Goal: Ask a question

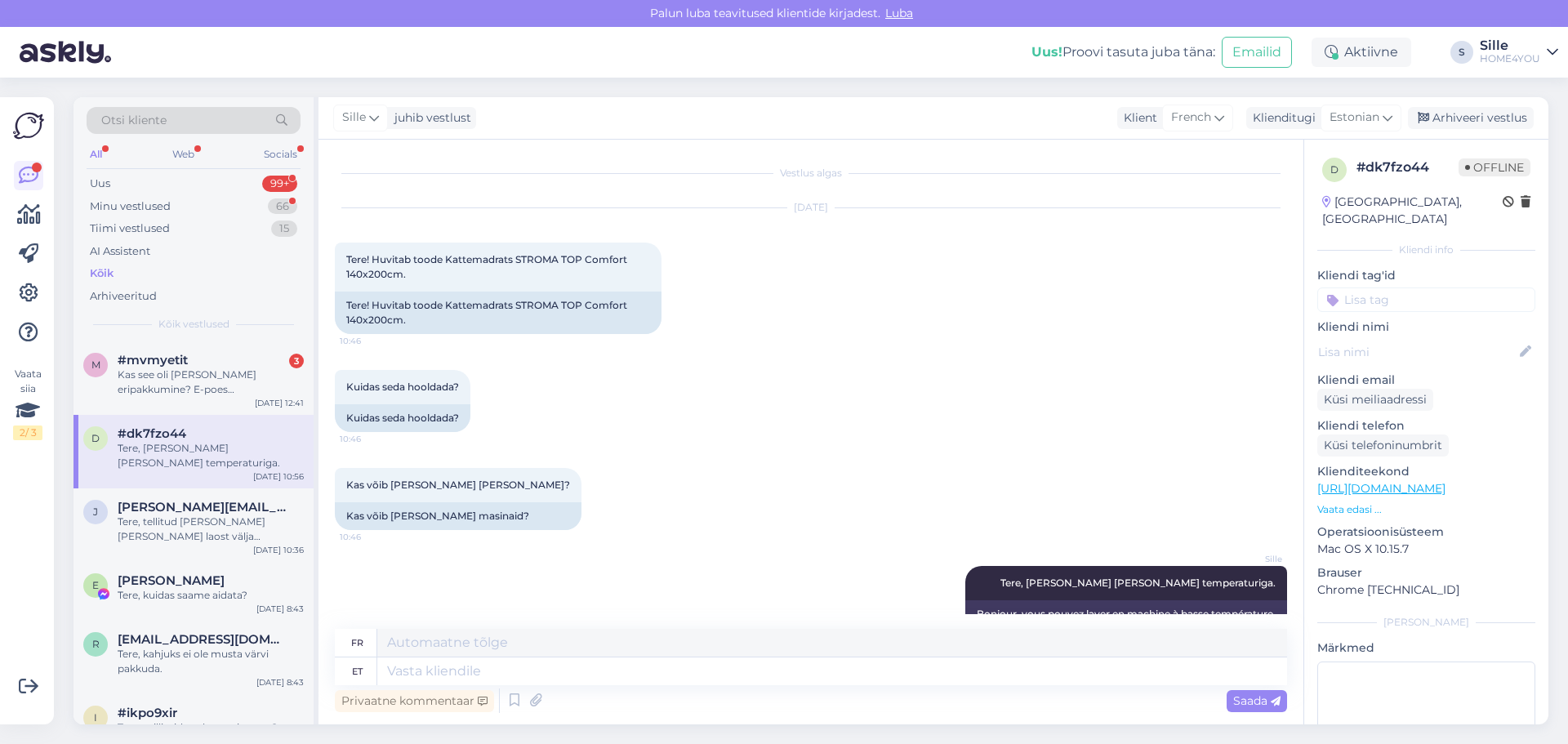
scroll to position [32, 0]
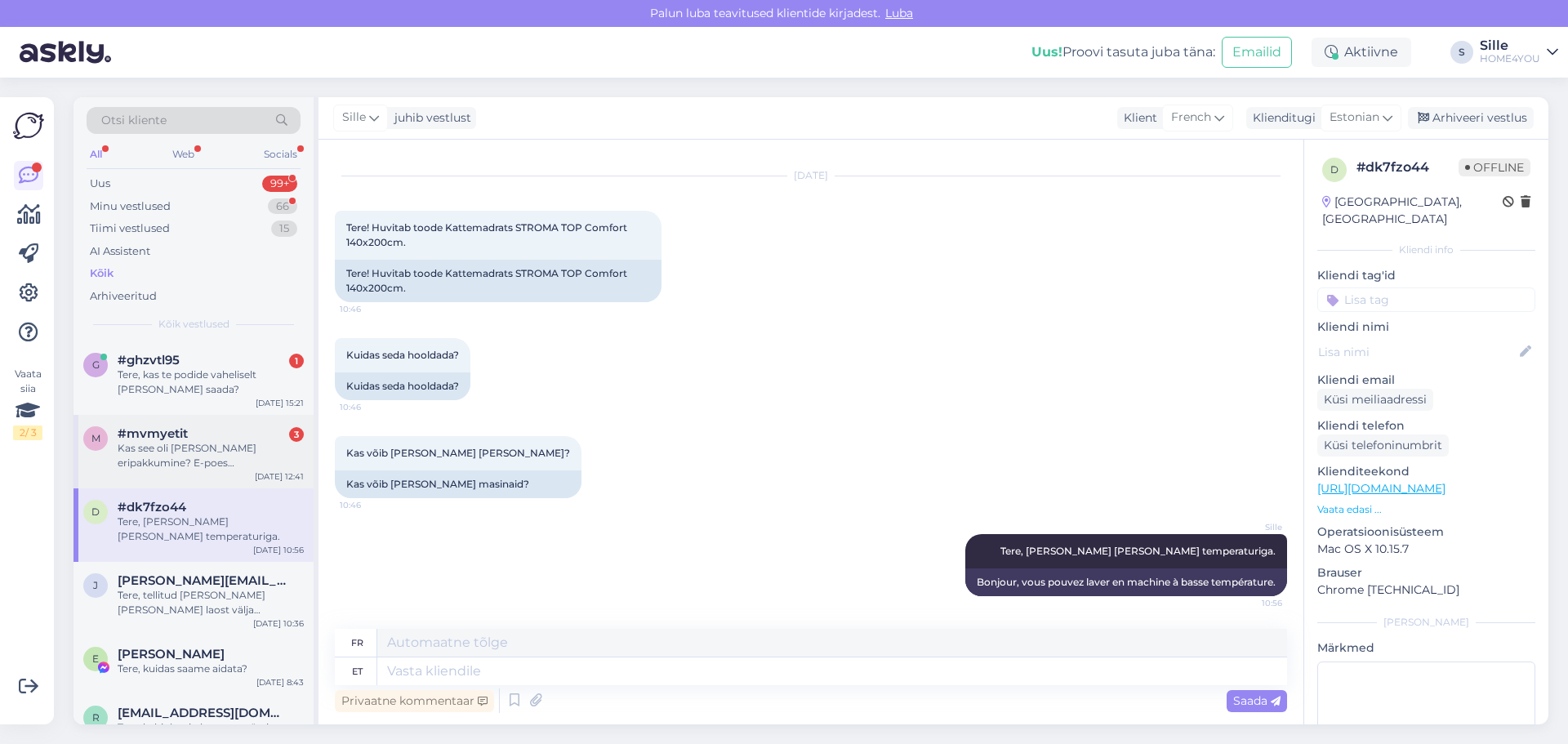
click at [242, 455] on div "Kas see oli [PERSON_NAME] eripakkumine? E-poes [PERSON_NAME] leia" at bounding box center [210, 456] width 186 height 30
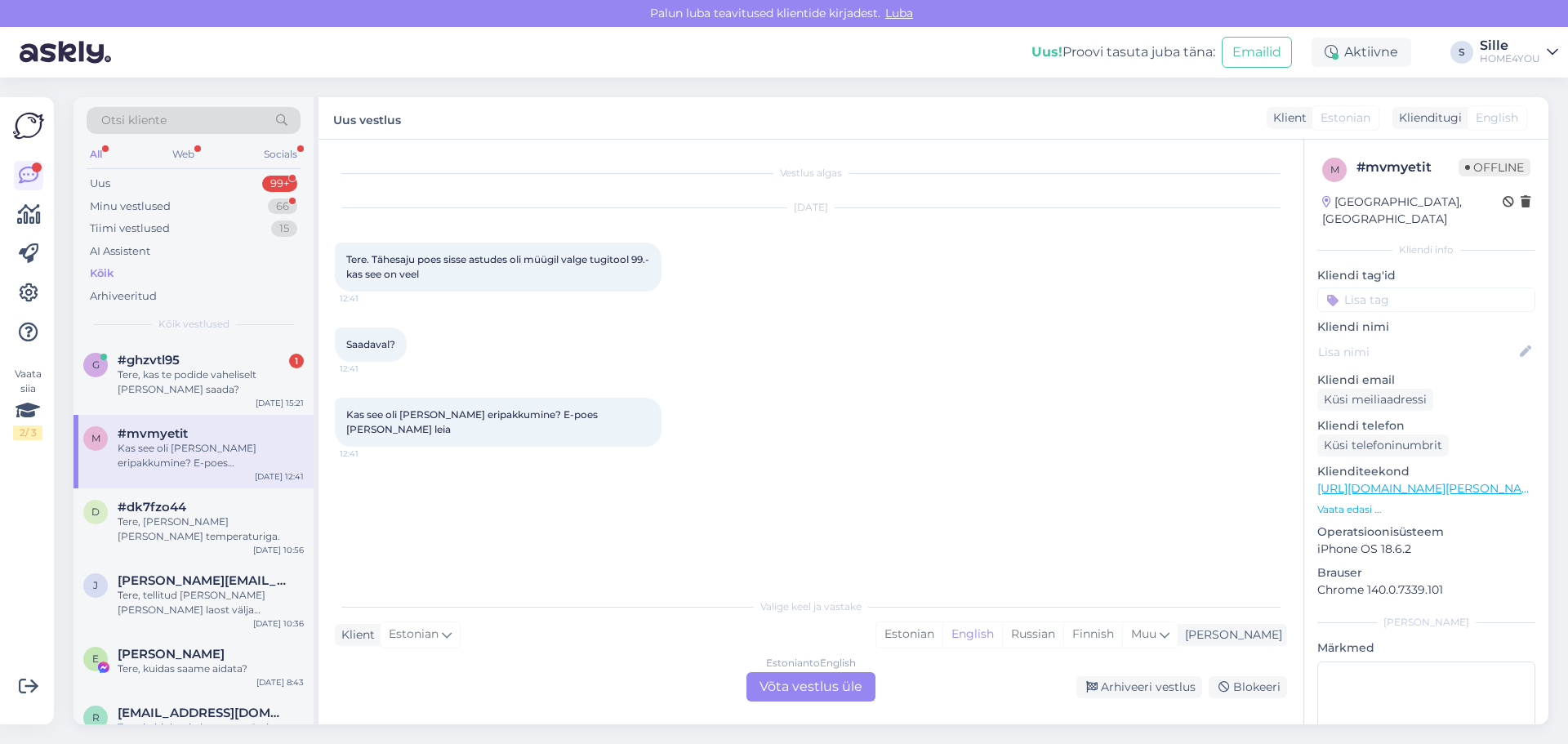
click at [800, 680] on div "Estonian to English Võta vestlus üle" at bounding box center [810, 687] width 129 height 30
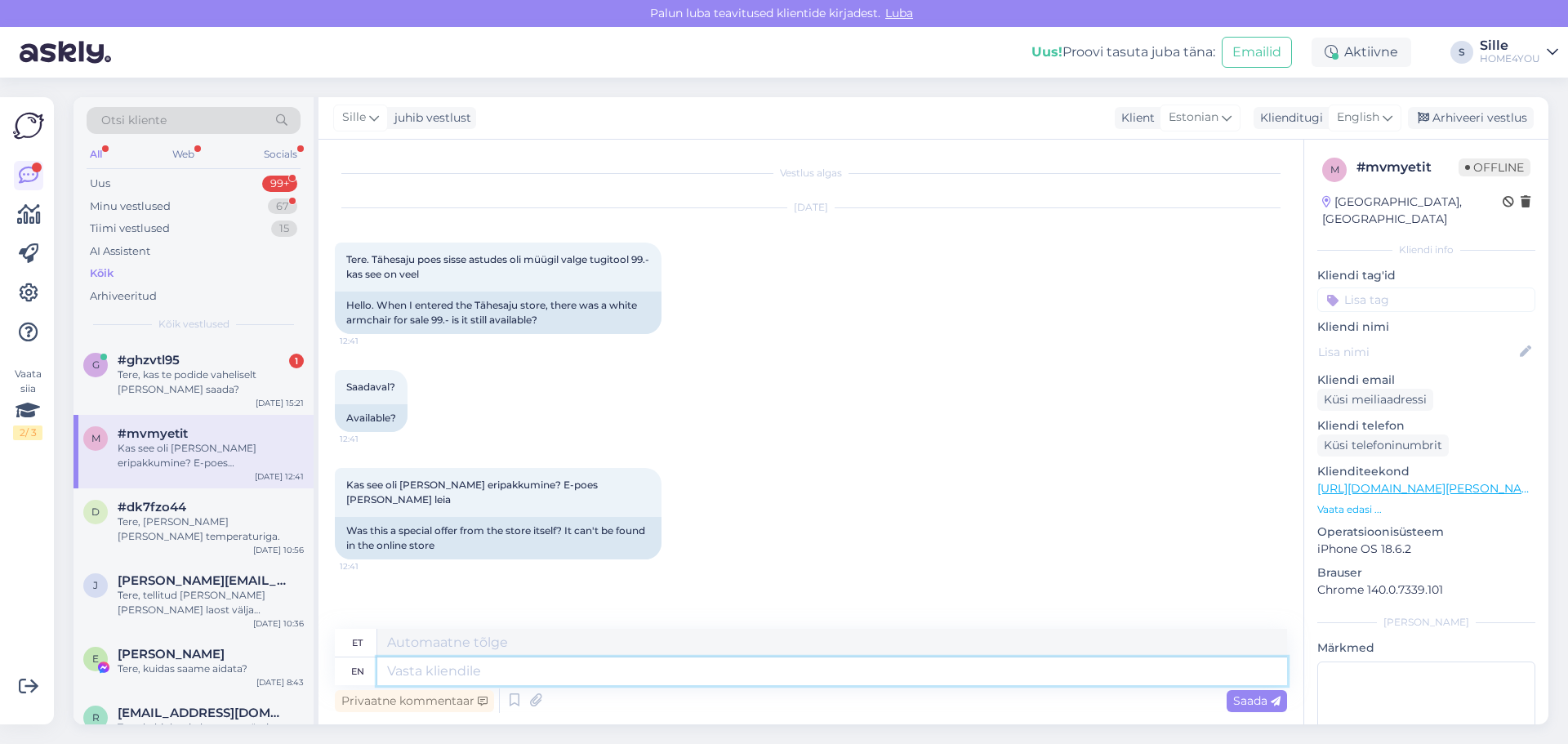
click at [734, 665] on textarea at bounding box center [831, 672] width 910 height 28
type textarea "Tere."
type textarea "Tere. palun v"
type textarea "Tere. palun"
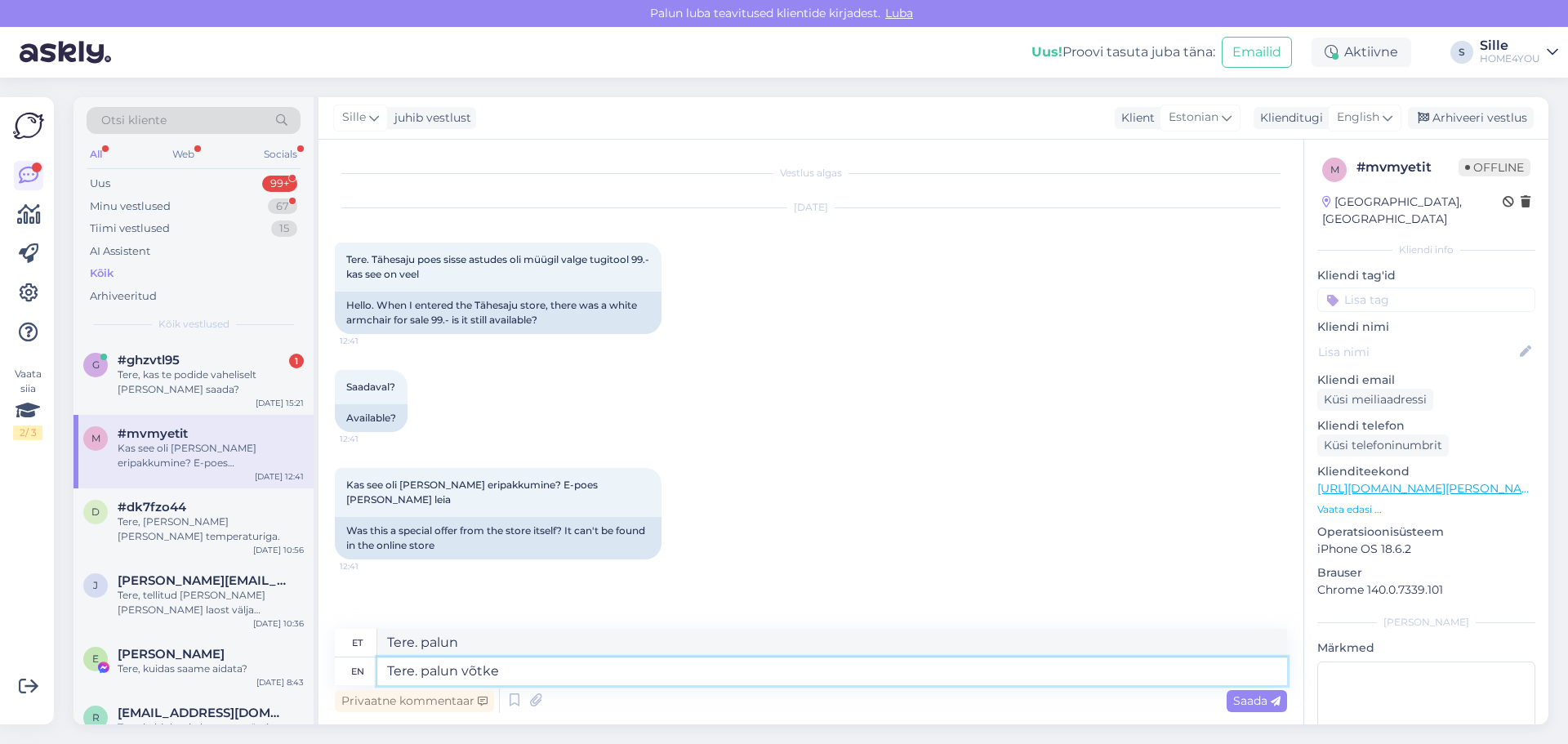
type textarea "Tere. palun võtke"
type textarea "Tere. [PERSON_NAME]"
type textarea "Tere. palun võtke ühendust"
type textarea "Tere. palun võtke ühendust Tähesaju [PERSON_NAME]"
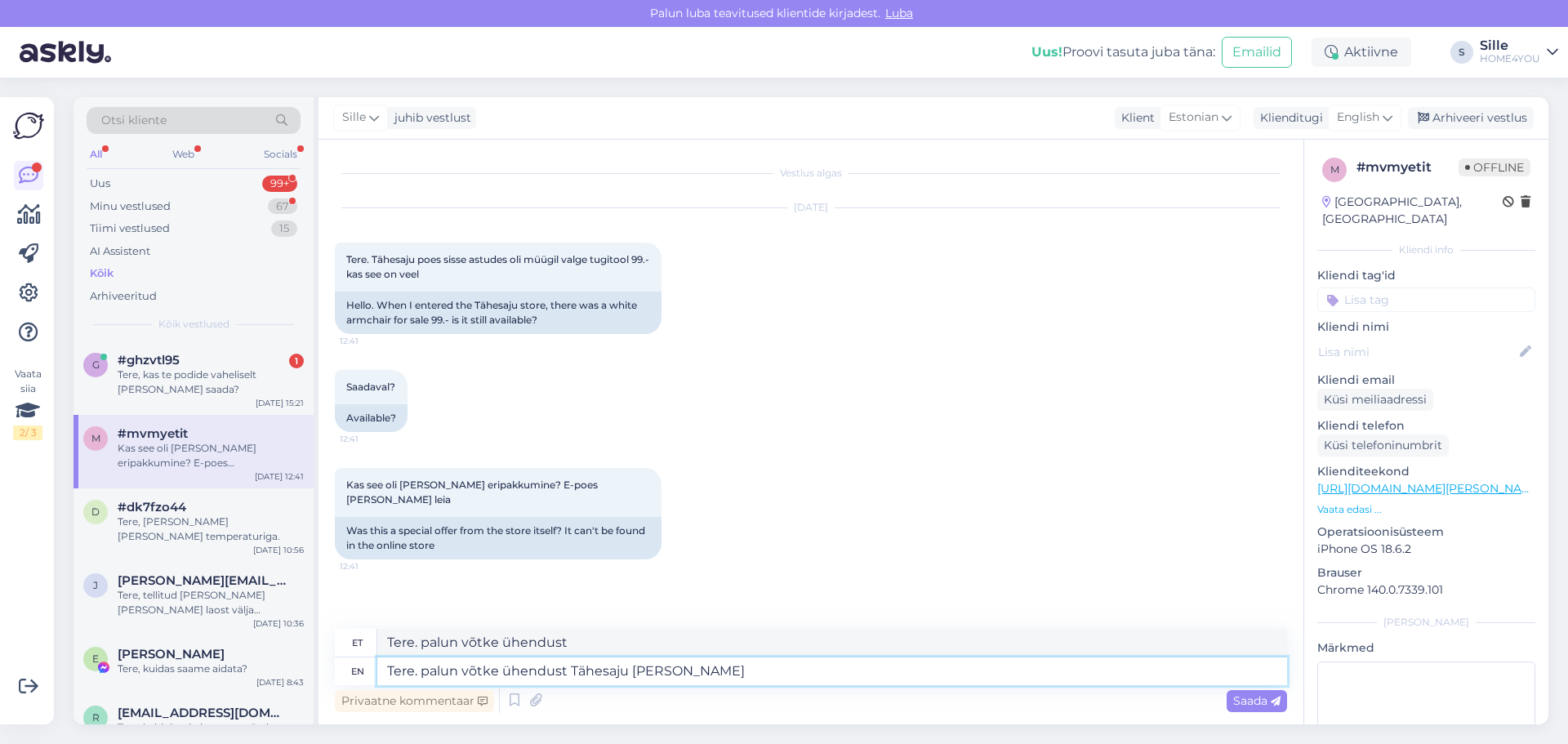
type textarea "Tere. palun võtke ühendust Tähesaju"
type textarea "Tere. palun võtke ühendust Tähesaju kauplusega"
type textarea "Tere. palun ühendust Tähesaju kauplusega"
type textarea "Tere. palun võtke ühendust Tähesaju kauplusega Tel"
type textarea "Tere. palun ühendust Tähesaju kauplusega Te"
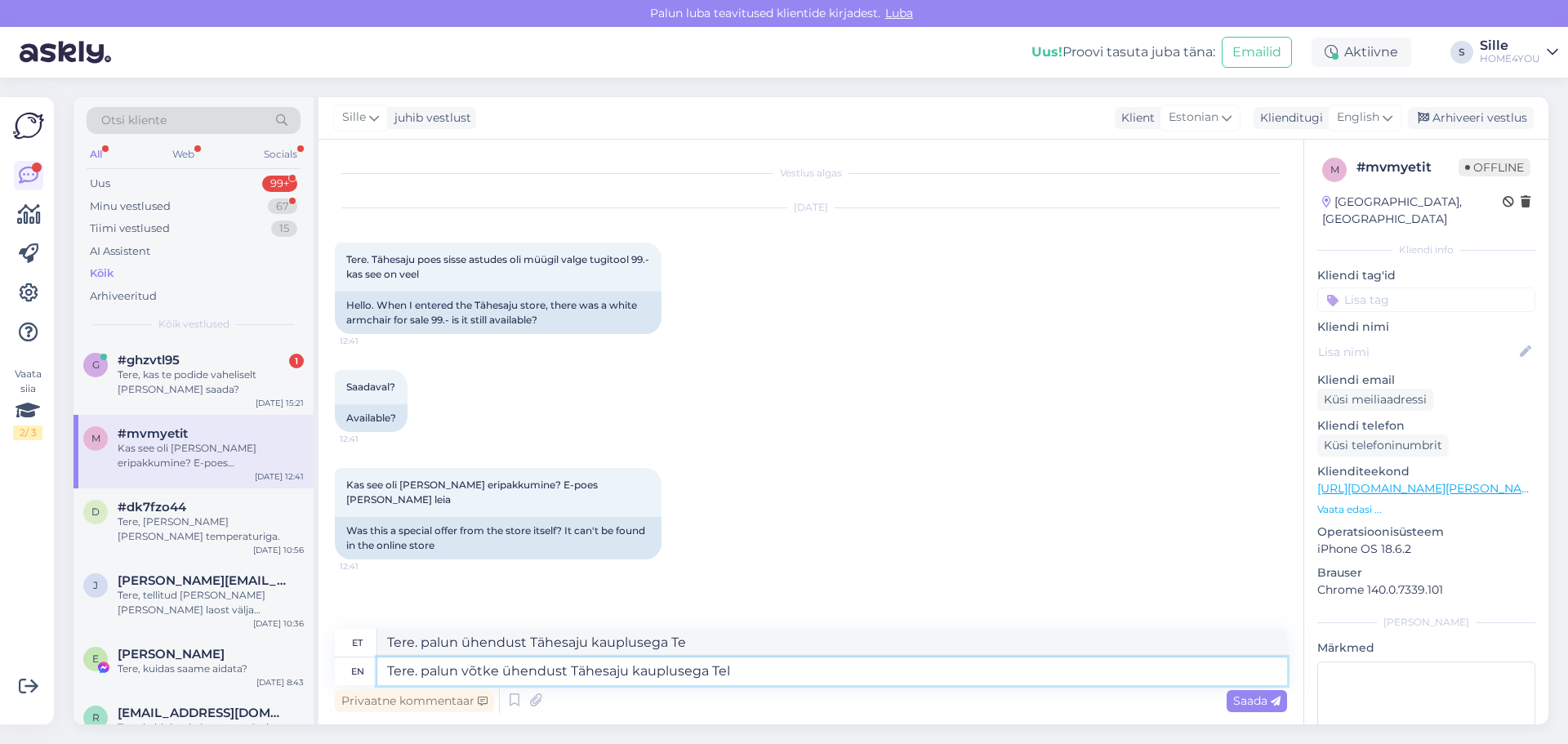
type textarea "Tere. palun võtke ühendust Tähesaju kauplusega Tel:"
type textarea "Tere. palun ühendust Tähesaju kauplusega Tel:"
type textarea "Tere. palun võtke ühendust Tähesaju kauplusega Tel:530891"
type textarea "Tere. [PERSON_NAME] ühendust Tähesaju kauplusega Tel:530891"
type textarea "Tere. palun võtke ühendust Tähesaju kauplusega Tel:[PHONE_NUMBER]"
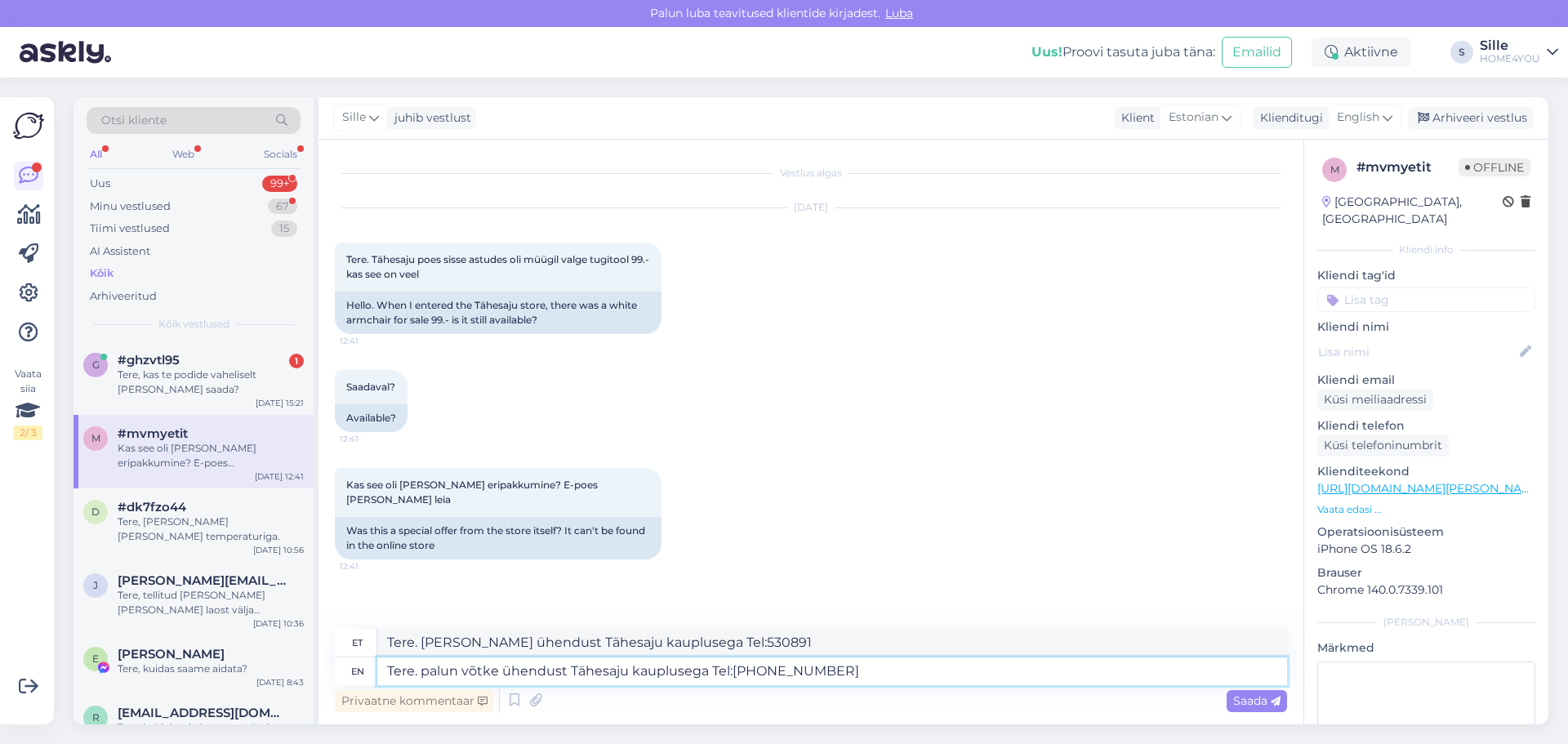
type textarea "Tere. [PERSON_NAME] ühendust Tähesaju kauplusega Tel:[PHONE_NUMBER]"
type textarea "Tere. palun võtke ühendust Tähesaju kauplusega Tel:[PHONE_NUMBER]"
type textarea "Tere. [PERSON_NAME] ühendust Tähesaju kauplusega Tel:[PHONE_NUMBER]"
type textarea "Tere. palun võtke ühendust Tähesaju kauplusega Tel:[PHONE_NUMBER]"
click at [1261, 705] on span "Saada" at bounding box center [1256, 701] width 48 height 15
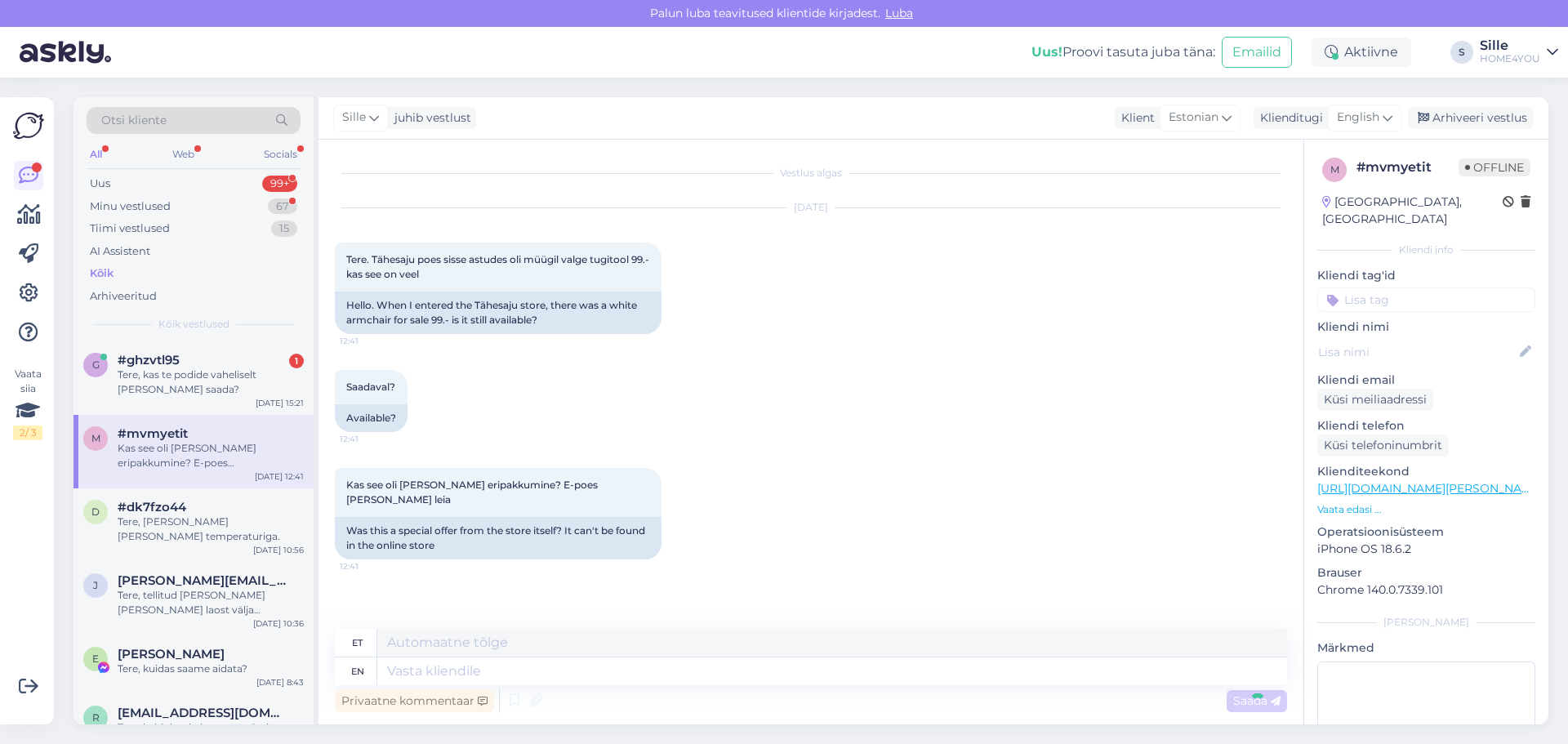
scroll to position [76, 0]
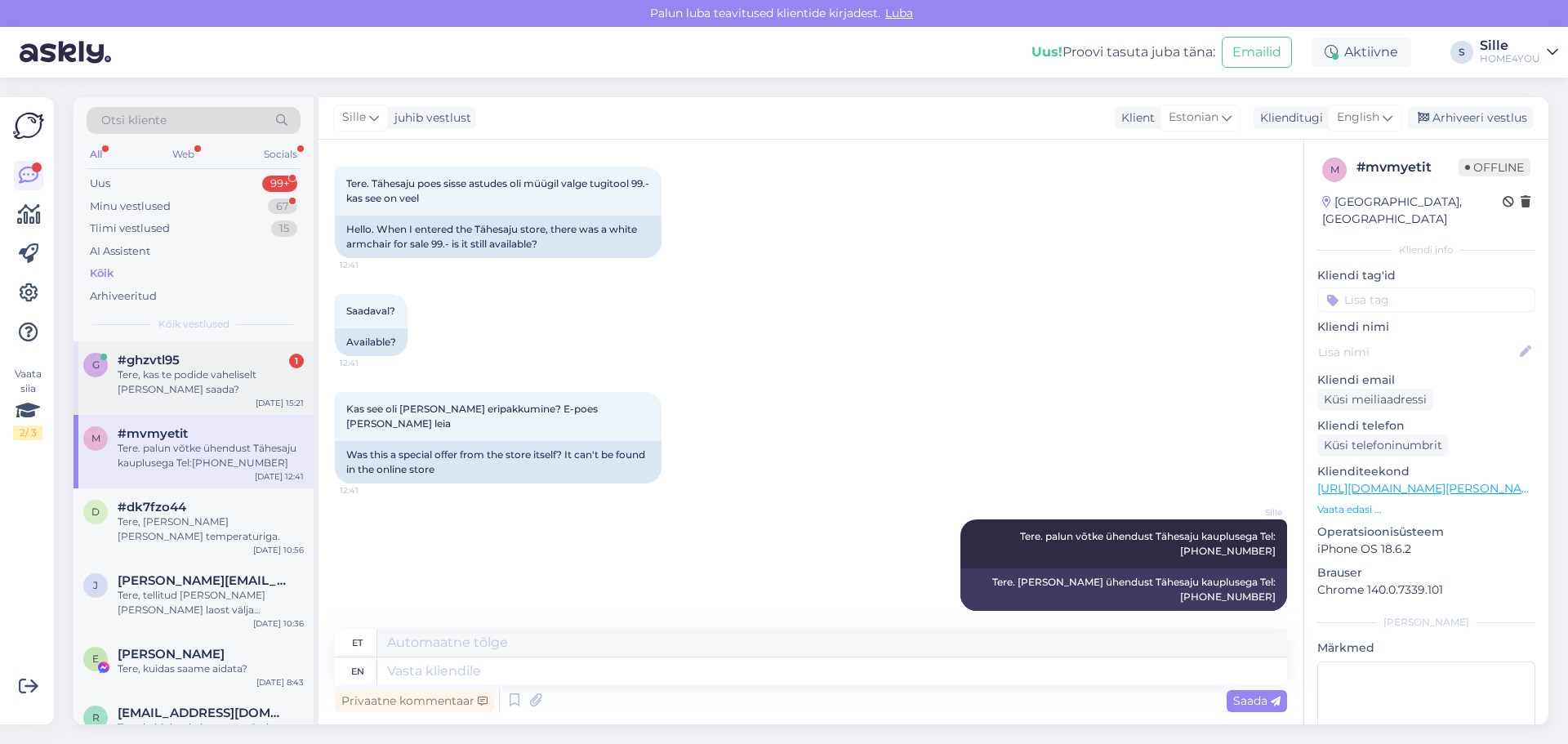
click at [244, 375] on div "Tere, kas te podide vaheliselt [PERSON_NAME] saada?" at bounding box center [210, 382] width 186 height 30
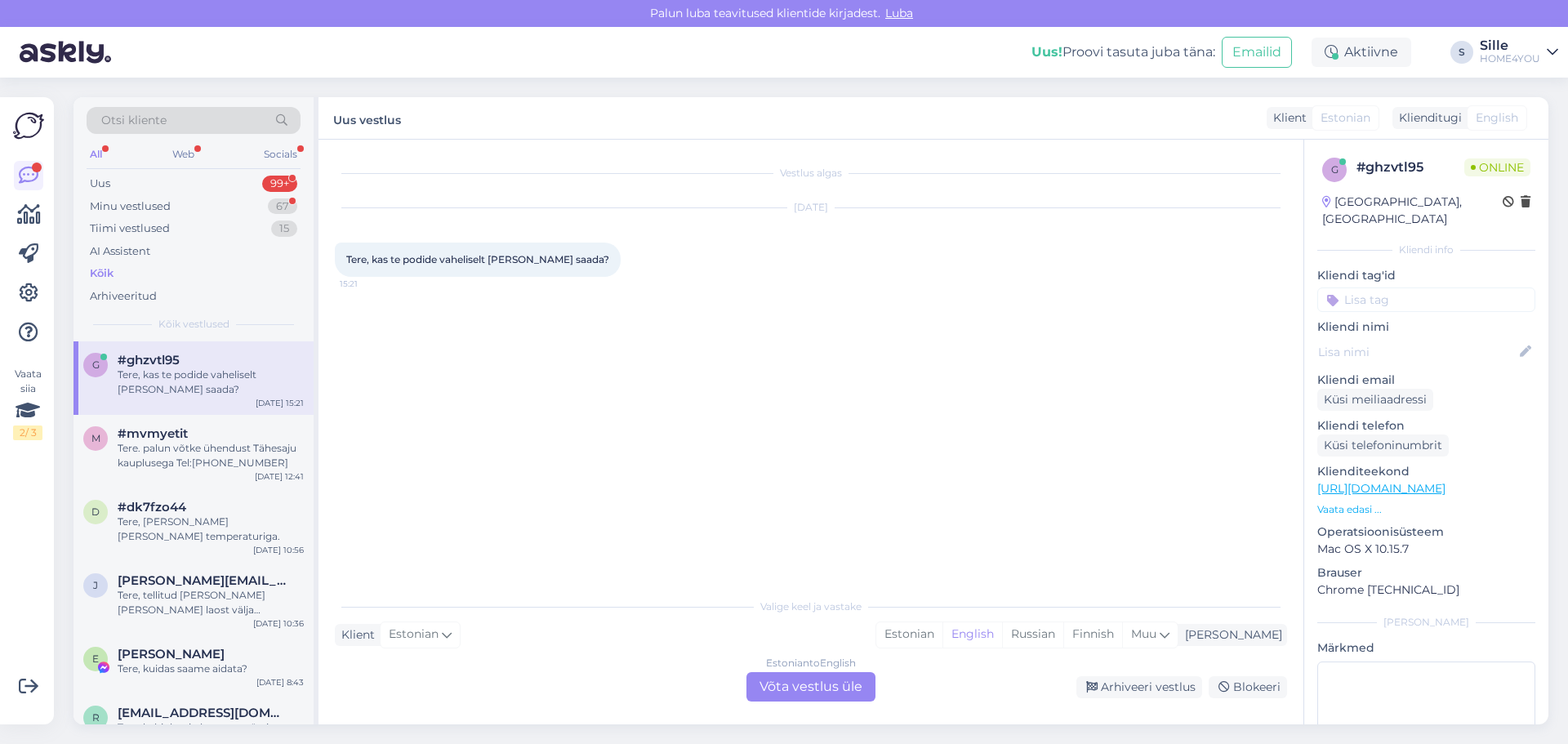
scroll to position [0, 0]
click at [226, 537] on div "Tere, [PERSON_NAME] [PERSON_NAME] temperaturiga." at bounding box center [210, 529] width 186 height 30
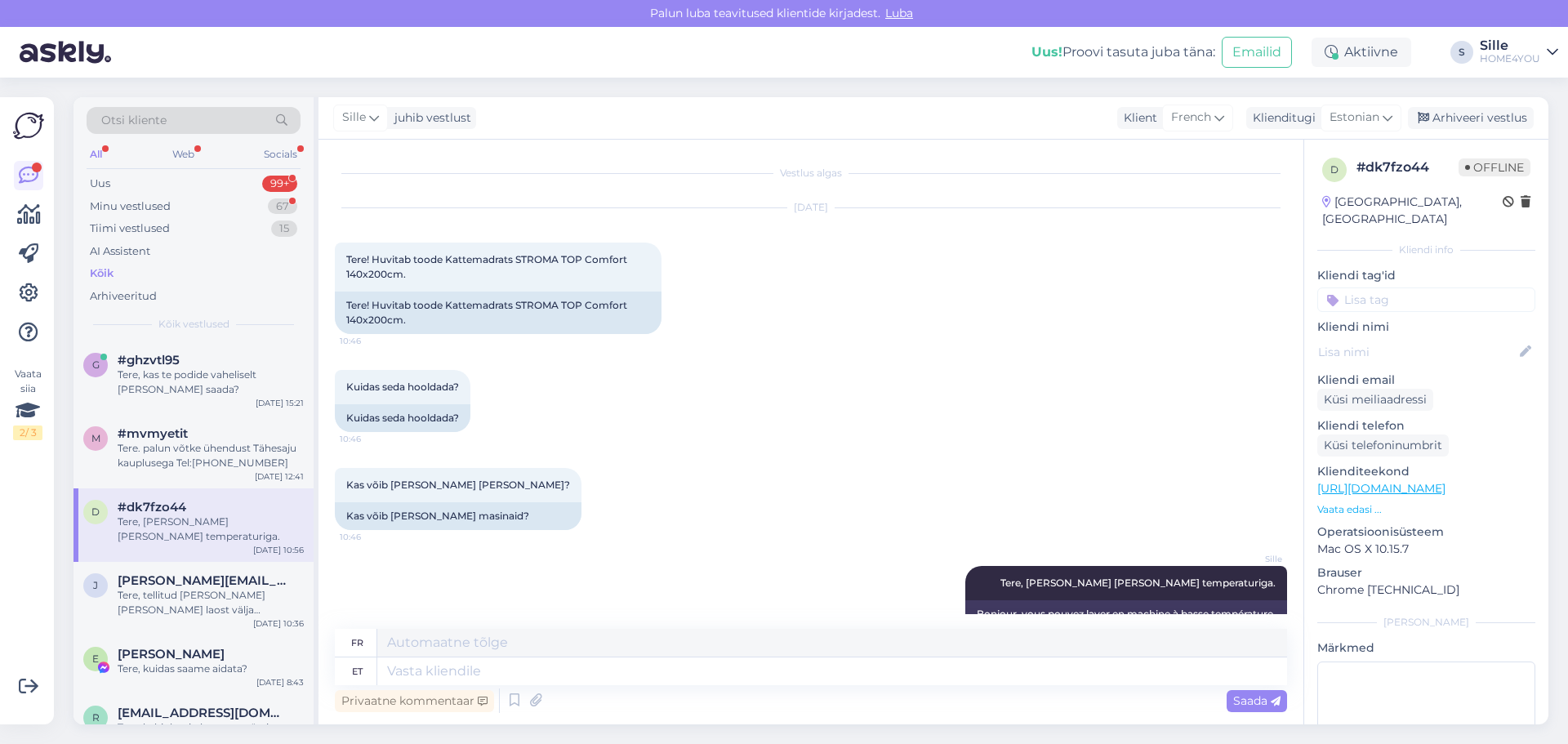
scroll to position [32, 0]
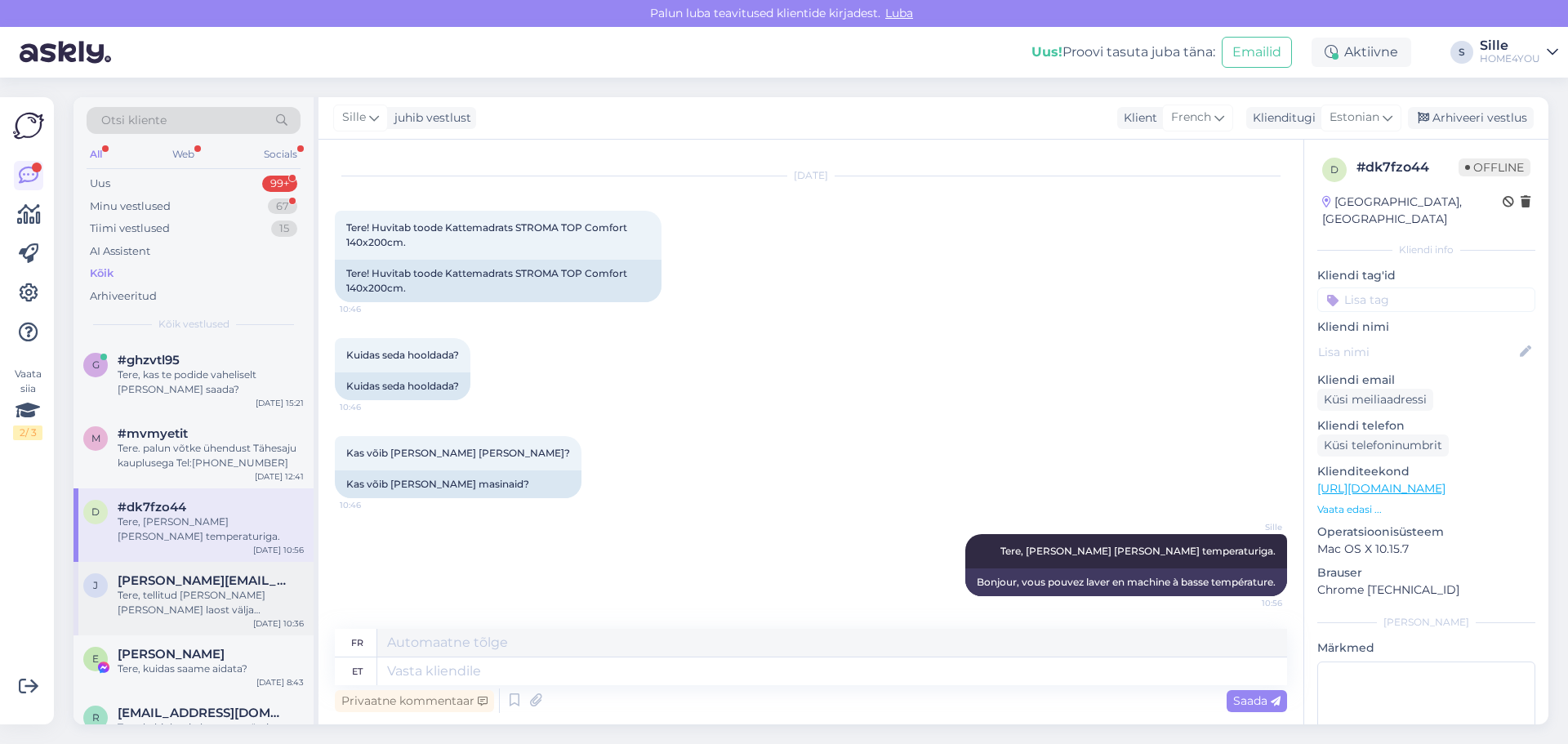
click at [216, 585] on span "[PERSON_NAME][EMAIL_ADDRESS][DOMAIN_NAME]" at bounding box center [202, 581] width 169 height 15
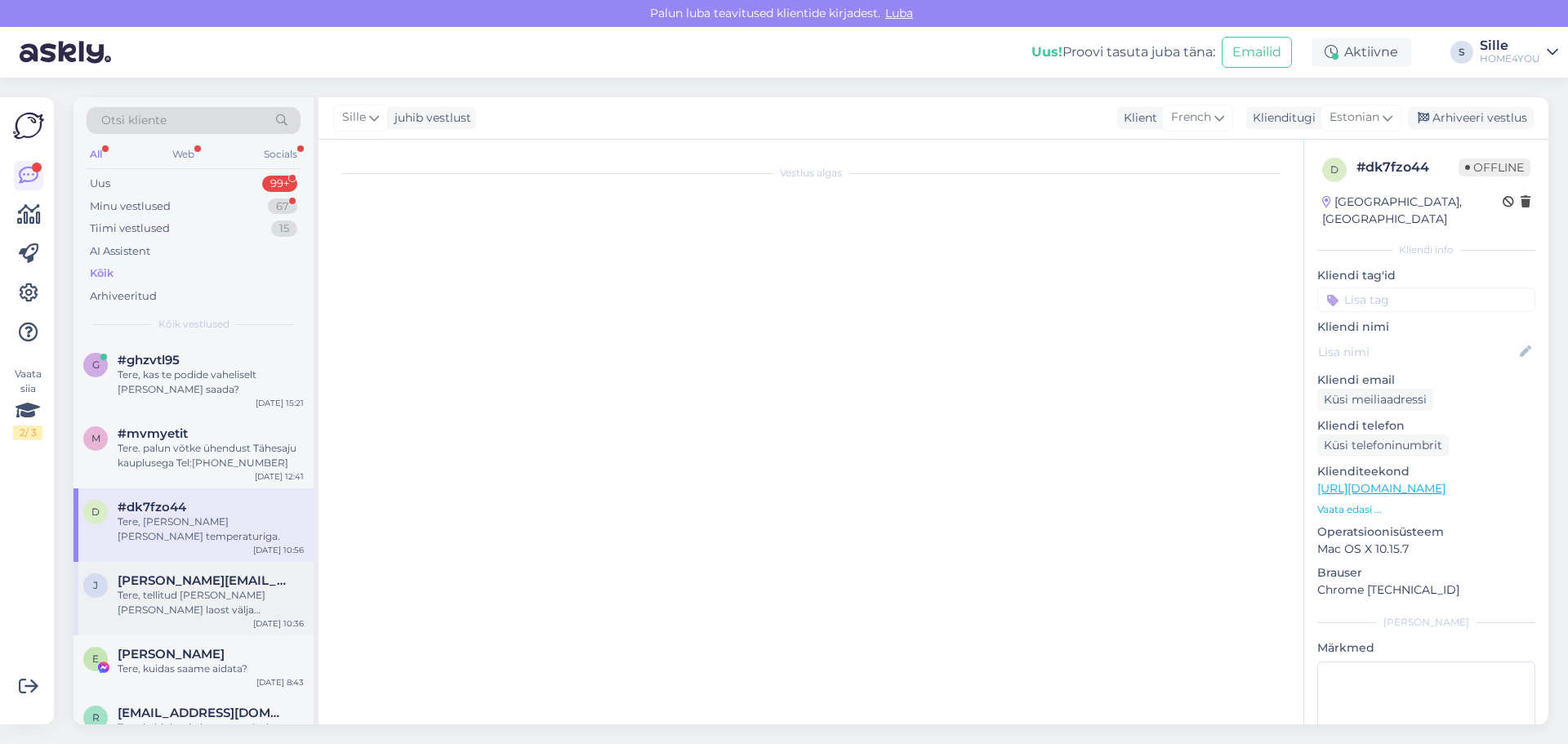
scroll to position [0, 0]
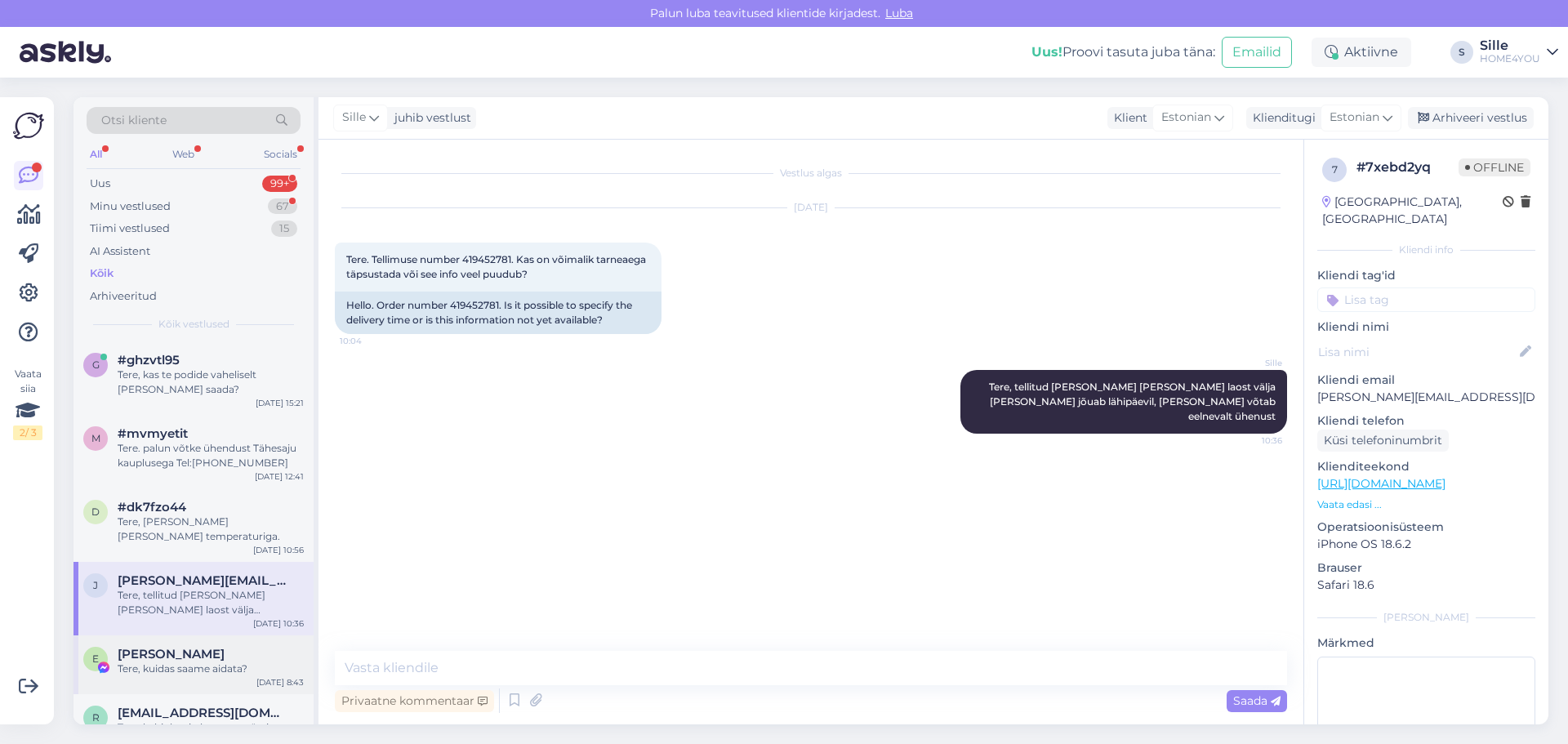
click at [202, 645] on div "E [PERSON_NAME] Tere, kuidas saame aidata? [DATE] 8:43" at bounding box center [194, 665] width 240 height 59
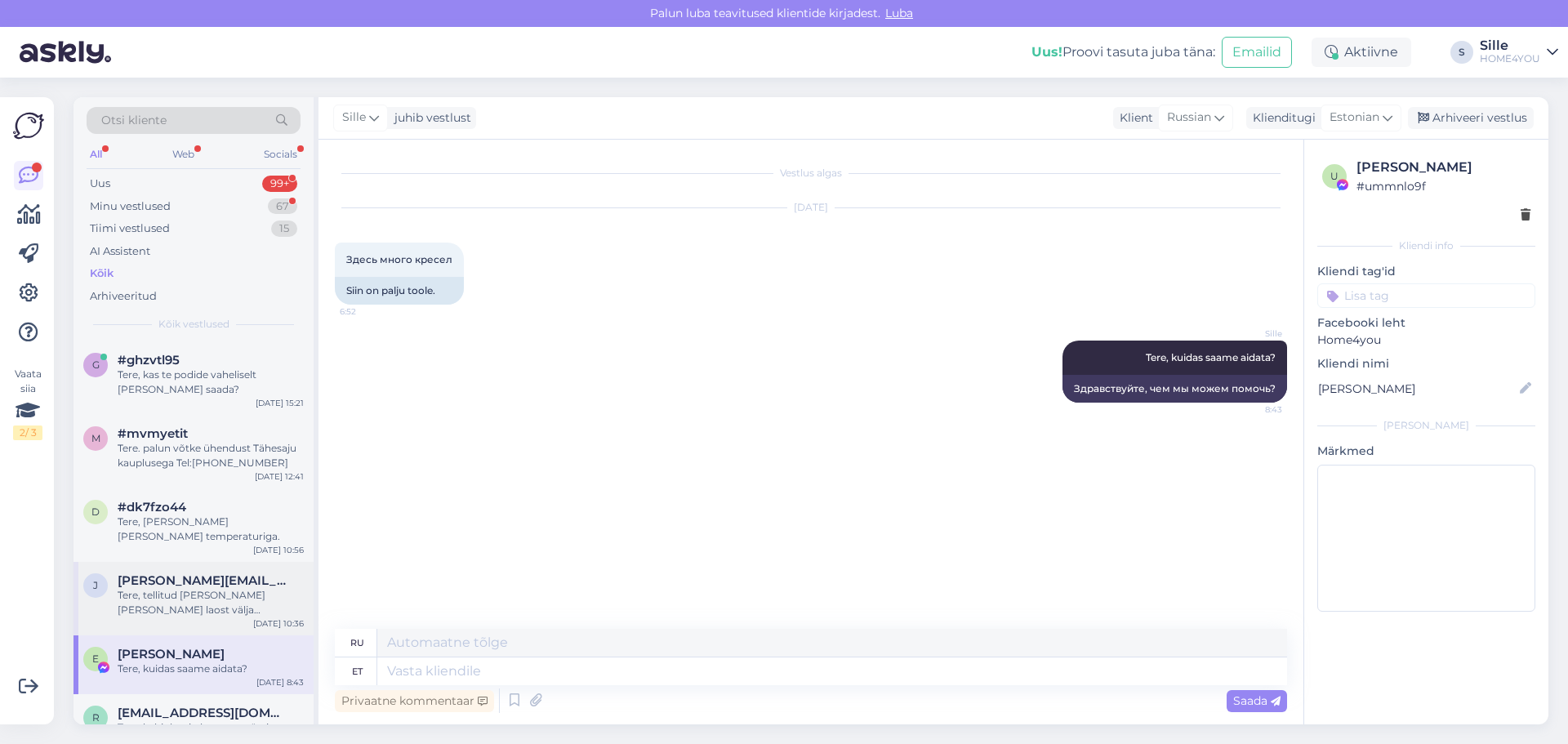
scroll to position [327, 0]
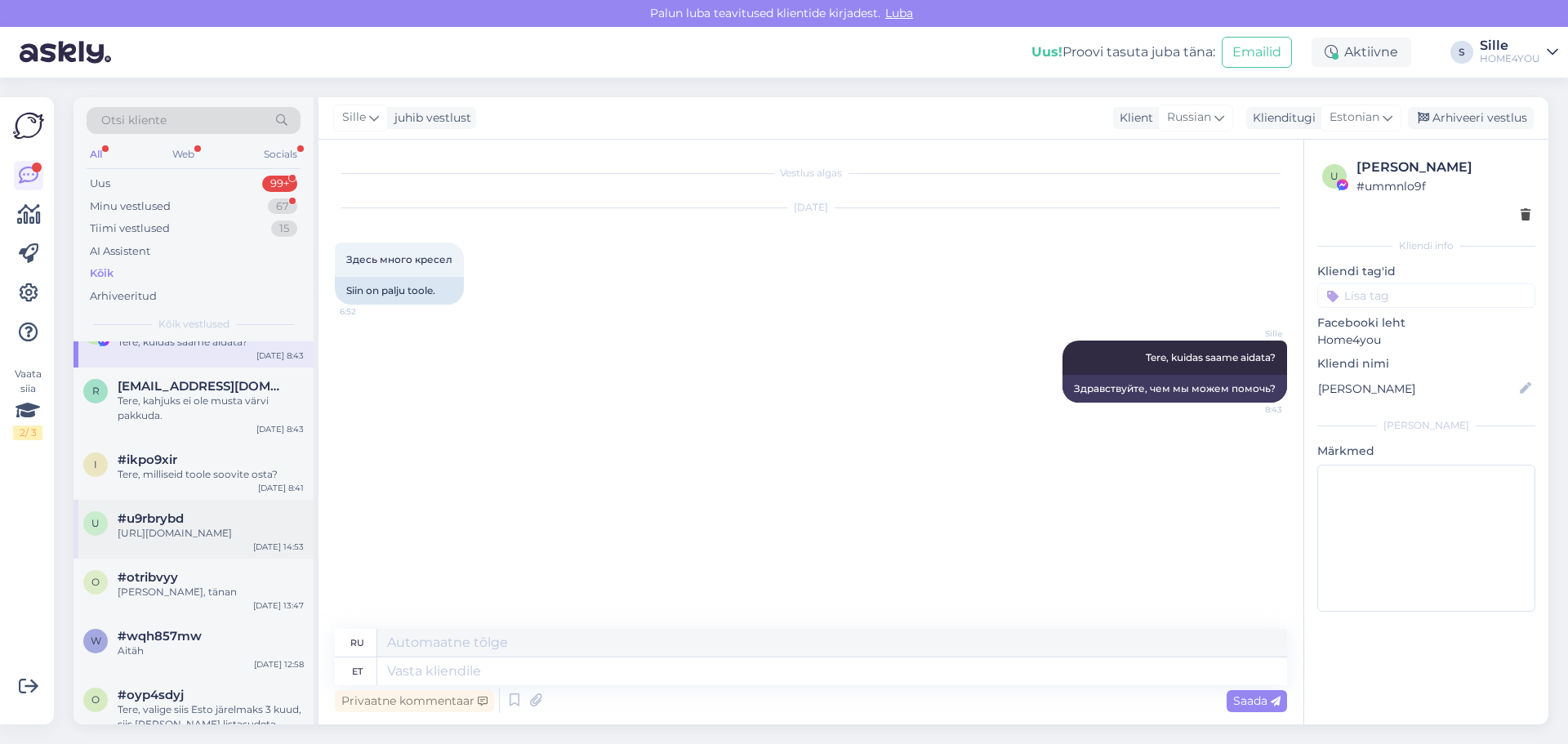
click at [179, 541] on div "[URL][DOMAIN_NAME]" at bounding box center [210, 533] width 186 height 15
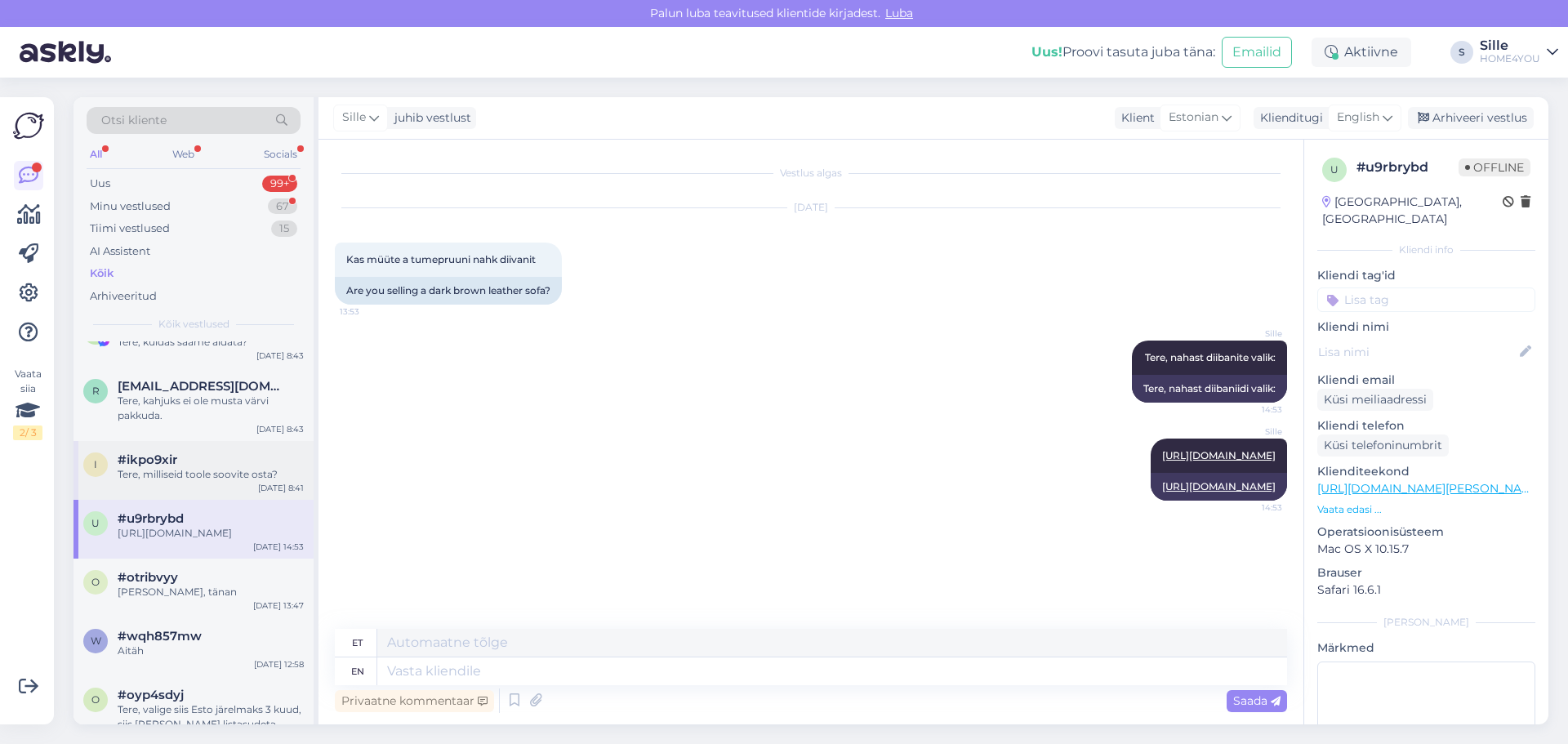
click at [188, 474] on div "Tere, milliseid toole soovite osta?" at bounding box center [210, 475] width 186 height 15
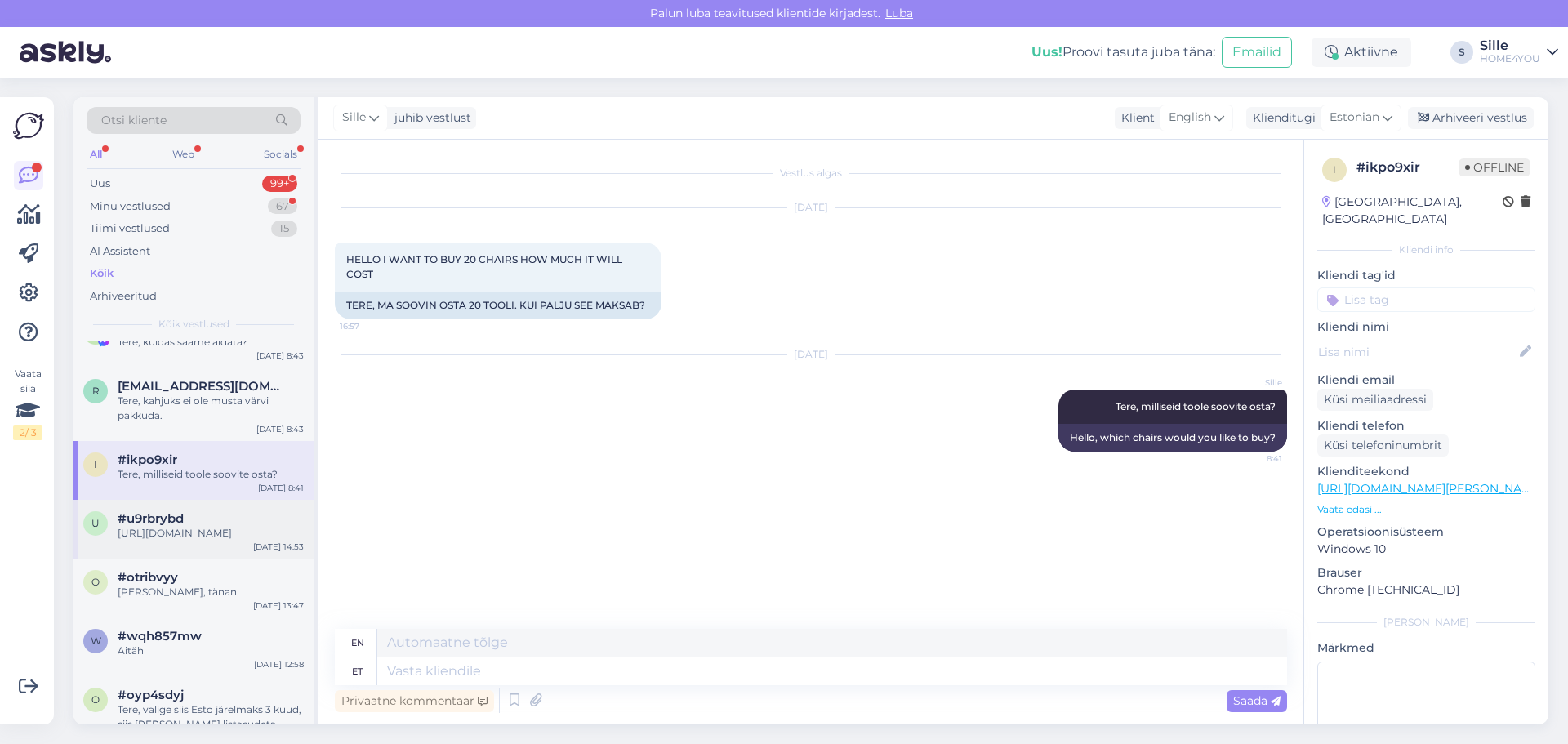
click at [189, 541] on div "[URL][DOMAIN_NAME]" at bounding box center [210, 533] width 186 height 15
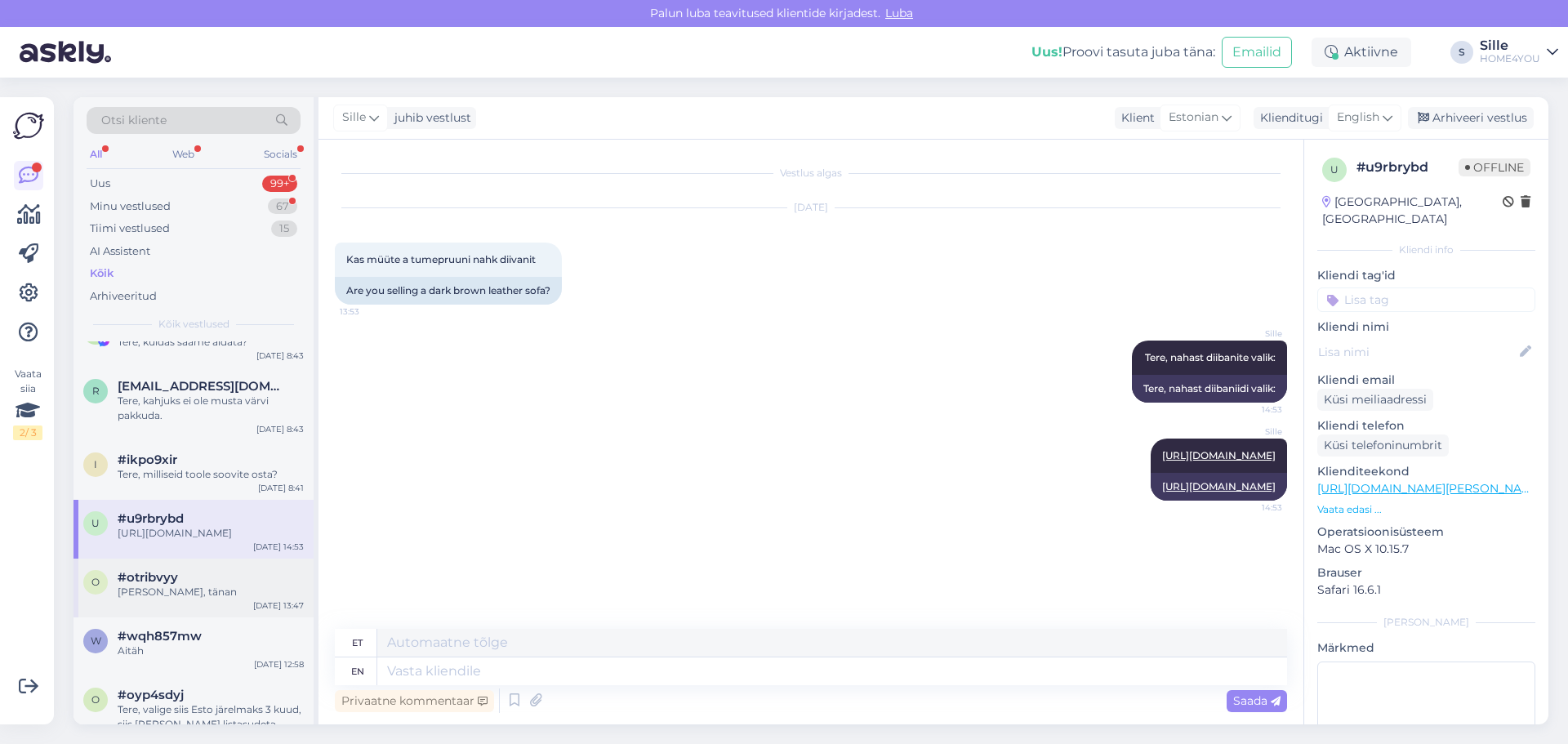
click at [204, 615] on div "o #otribvyy [PERSON_NAME], tänan [DATE] 13:47" at bounding box center [194, 588] width 240 height 59
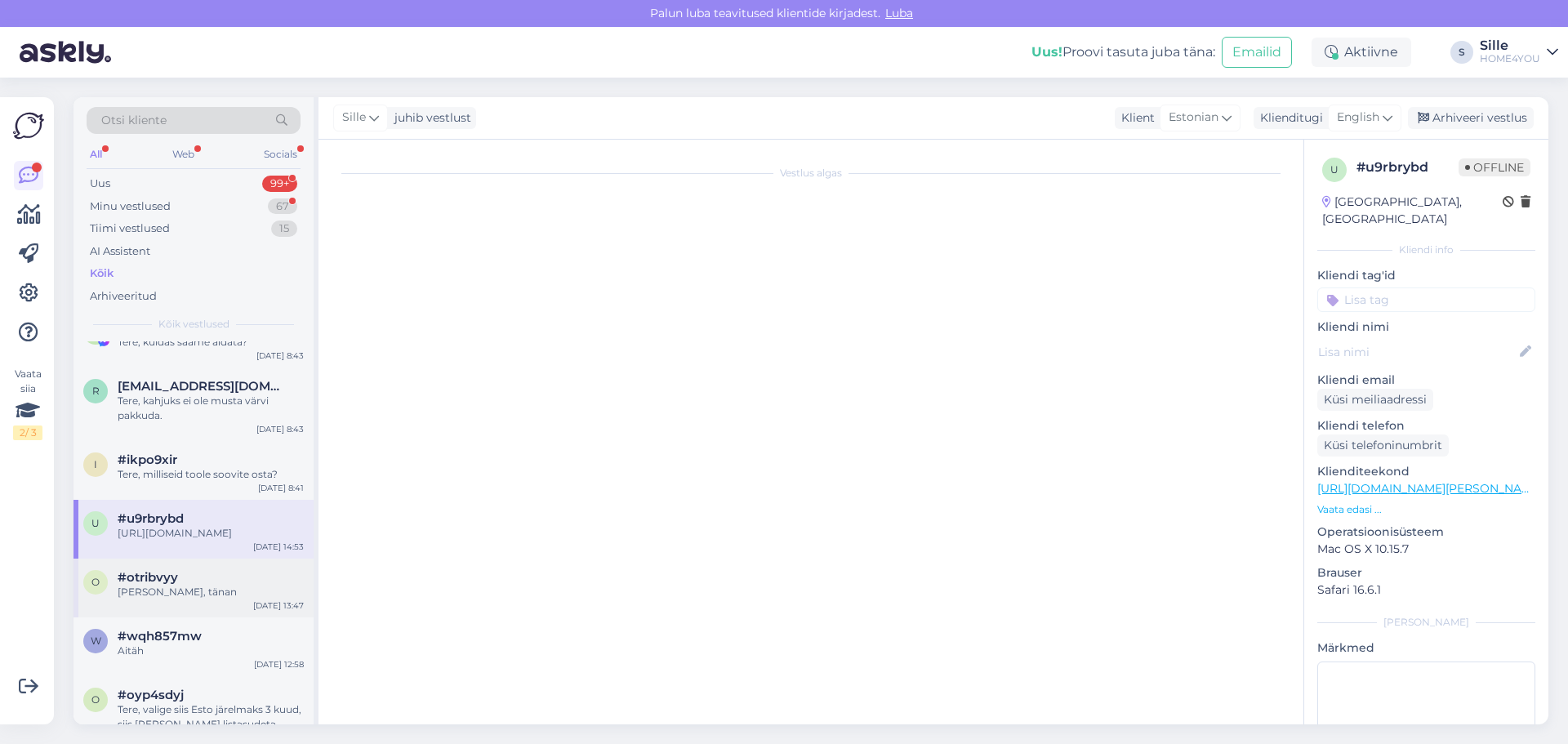
scroll to position [163, 0]
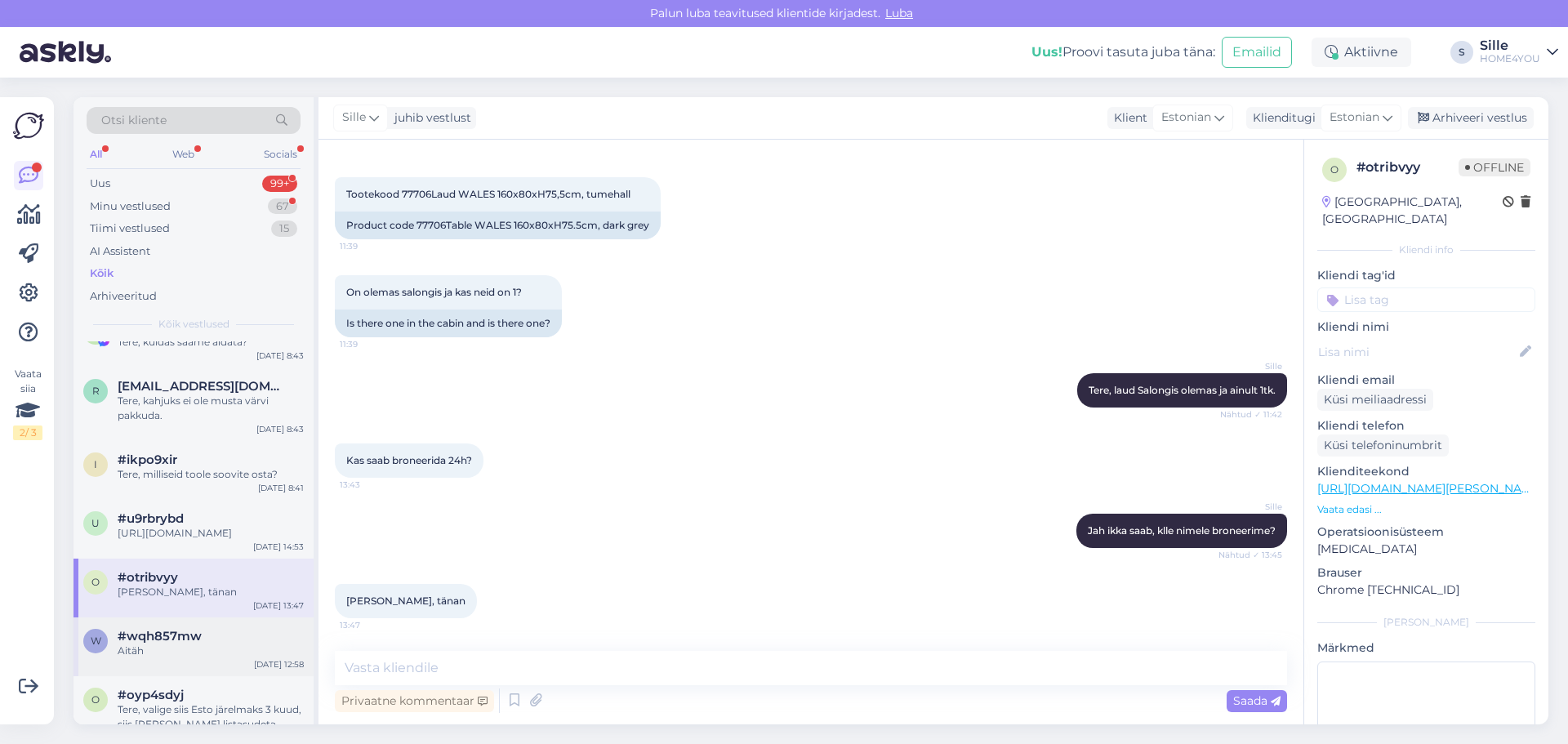
click at [187, 659] on div "Aitäh" at bounding box center [210, 651] width 186 height 15
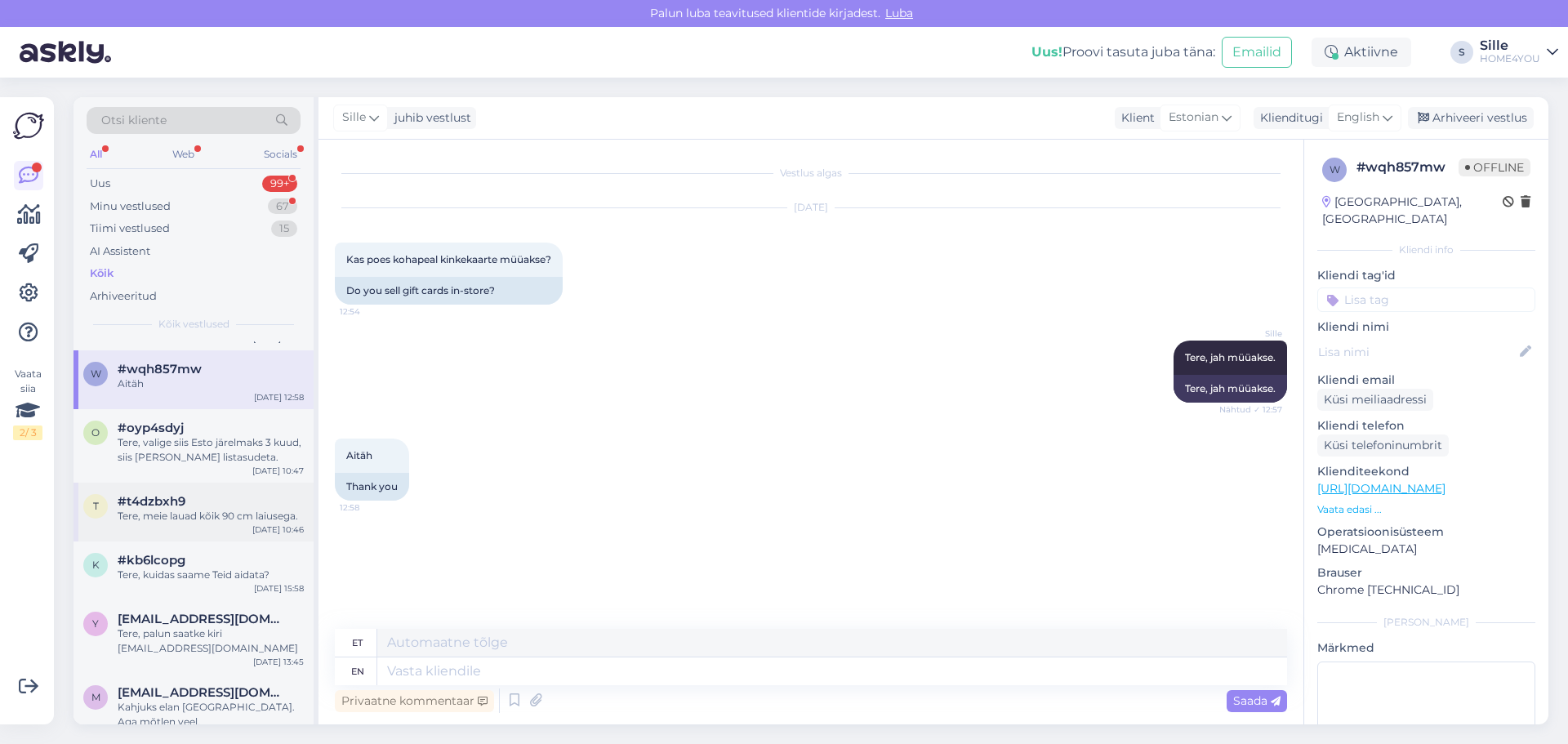
scroll to position [654, 0]
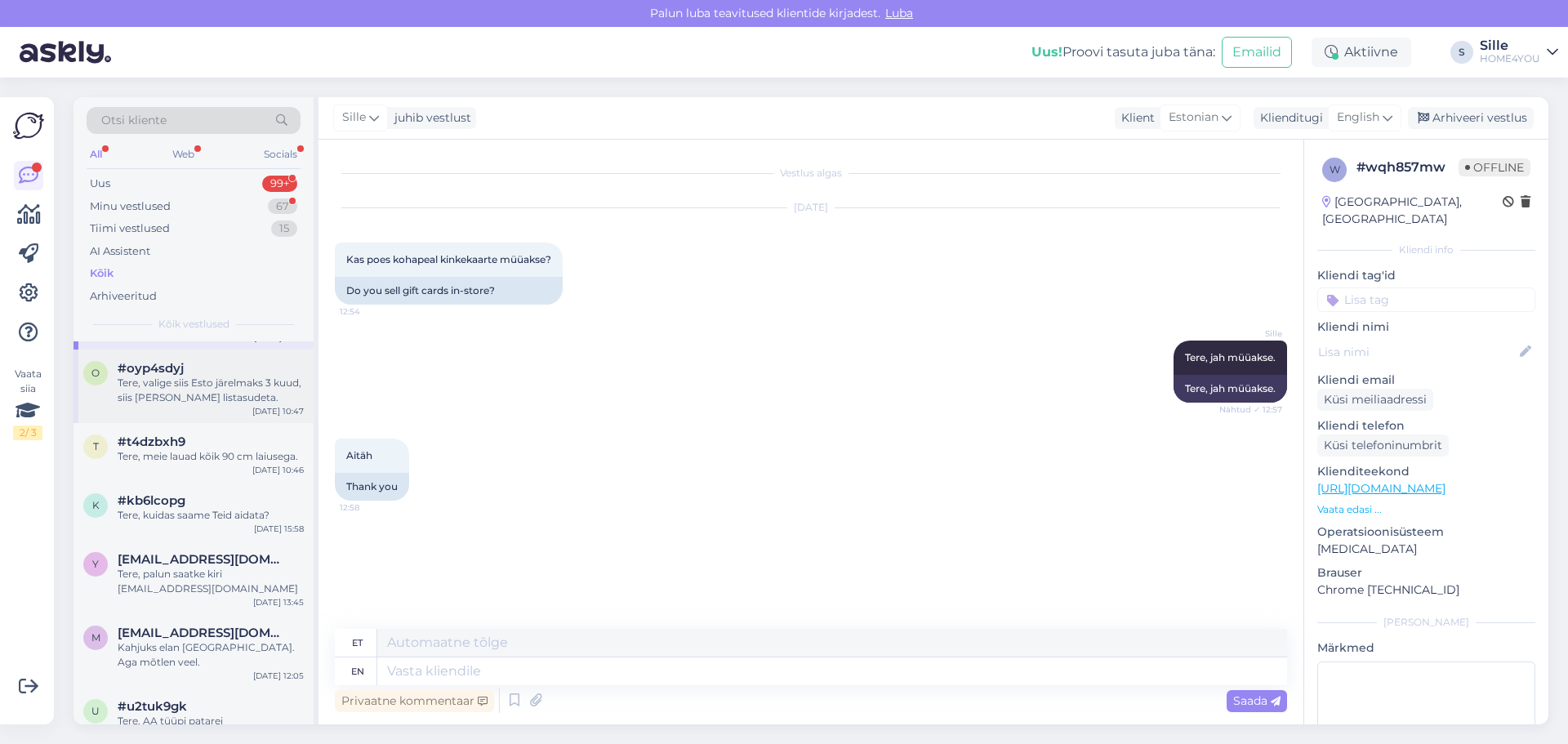
click at [235, 405] on div "Tere, valige siis Esto järelmaks 3 kuud, siis [PERSON_NAME] listasudeta." at bounding box center [210, 390] width 186 height 30
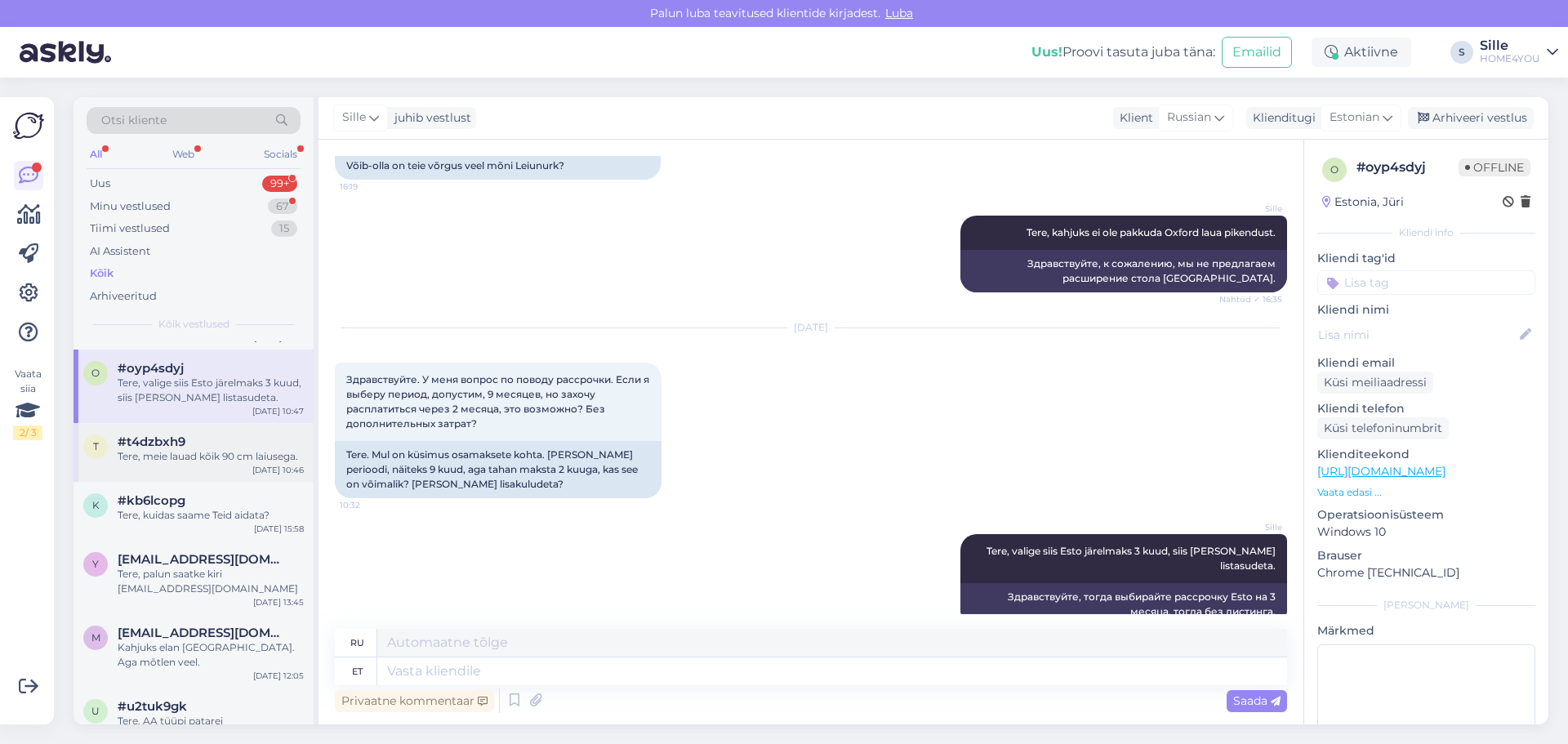
click at [240, 464] on div "Tere, meie lauad kõik 90 cm laiusega." at bounding box center [210, 456] width 186 height 15
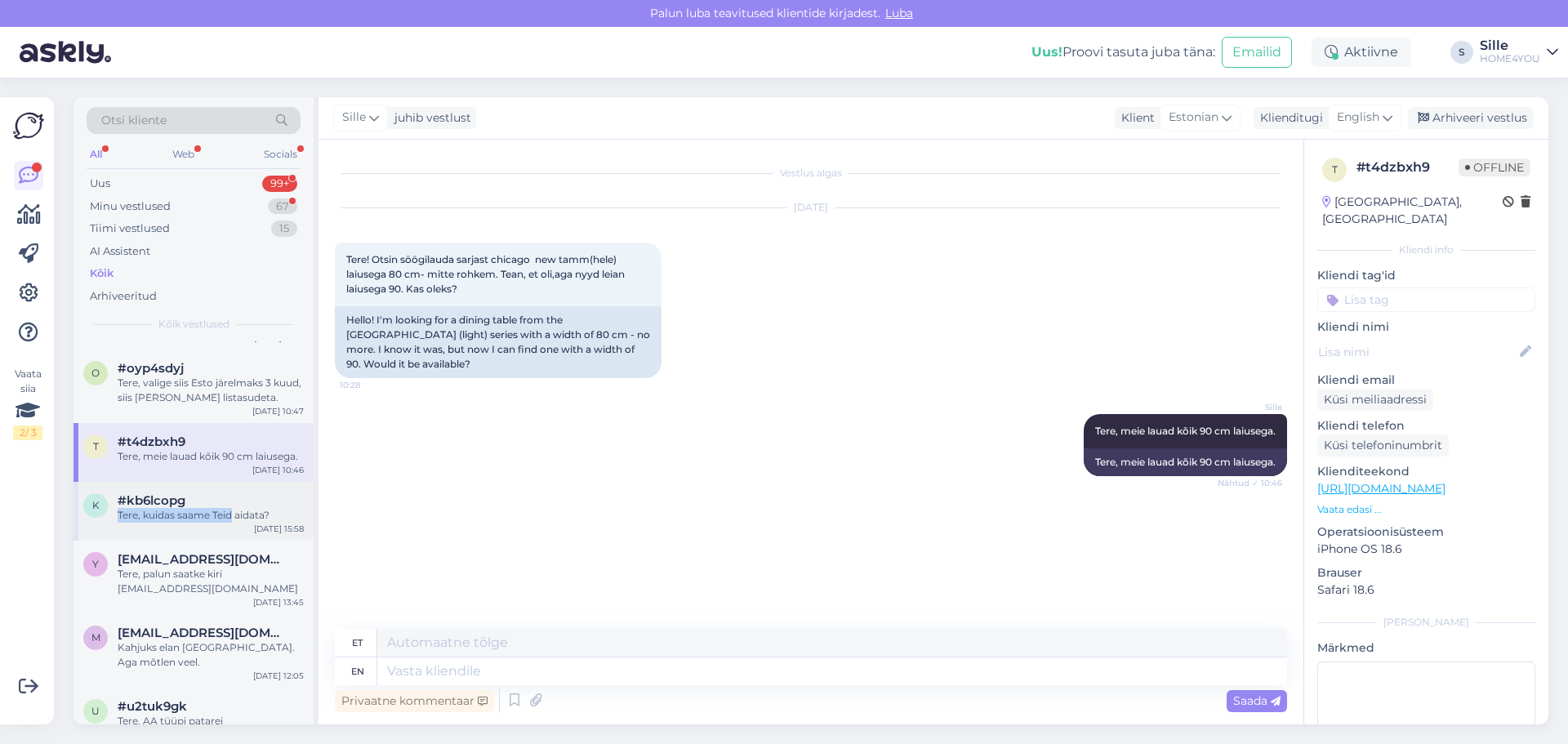
click at [235, 523] on div "#kb6lcopg Tere, kuidas saame Teid aidata?" at bounding box center [210, 508] width 186 height 30
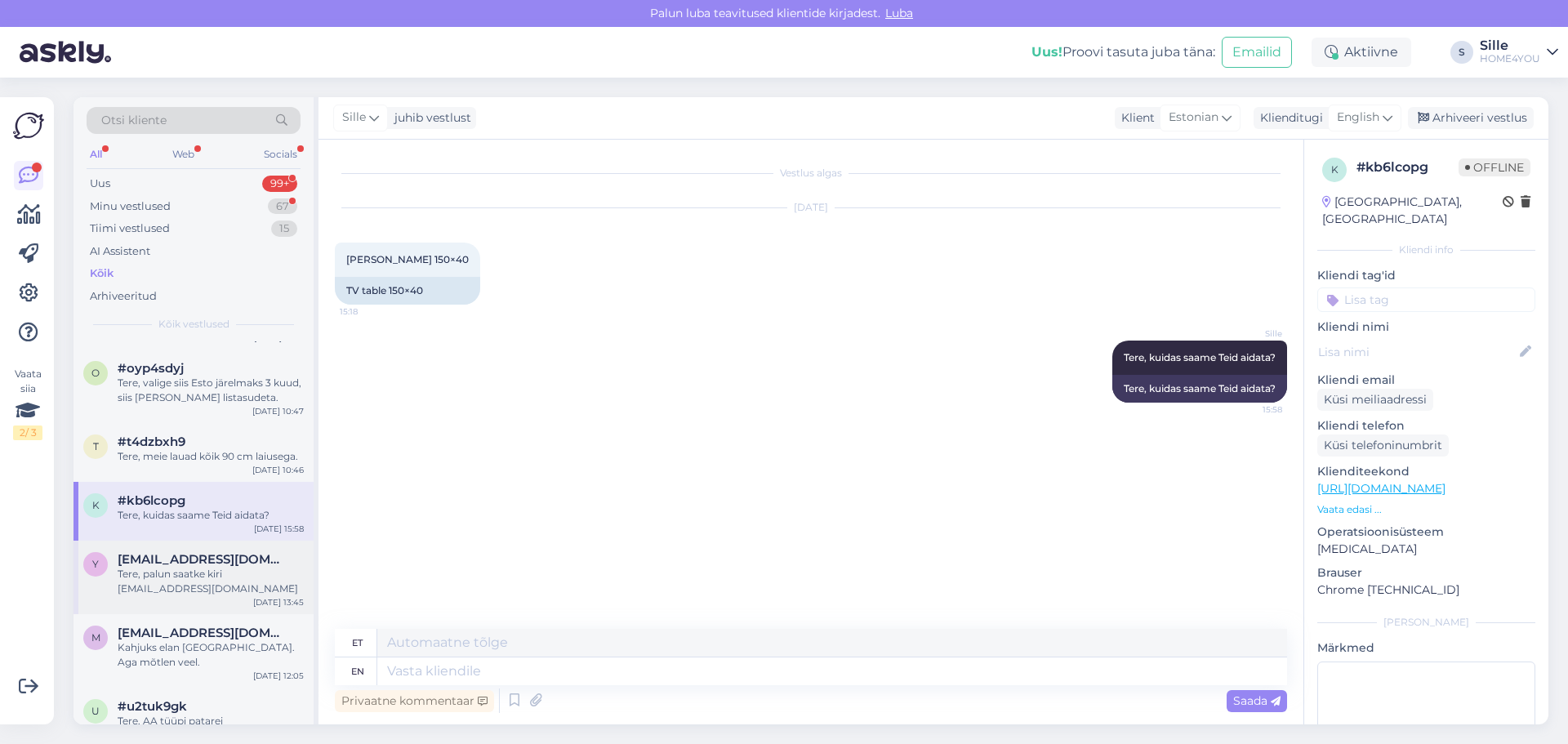
click at [149, 567] on span "[EMAIL_ADDRESS][DOMAIN_NAME]" at bounding box center [202, 559] width 169 height 15
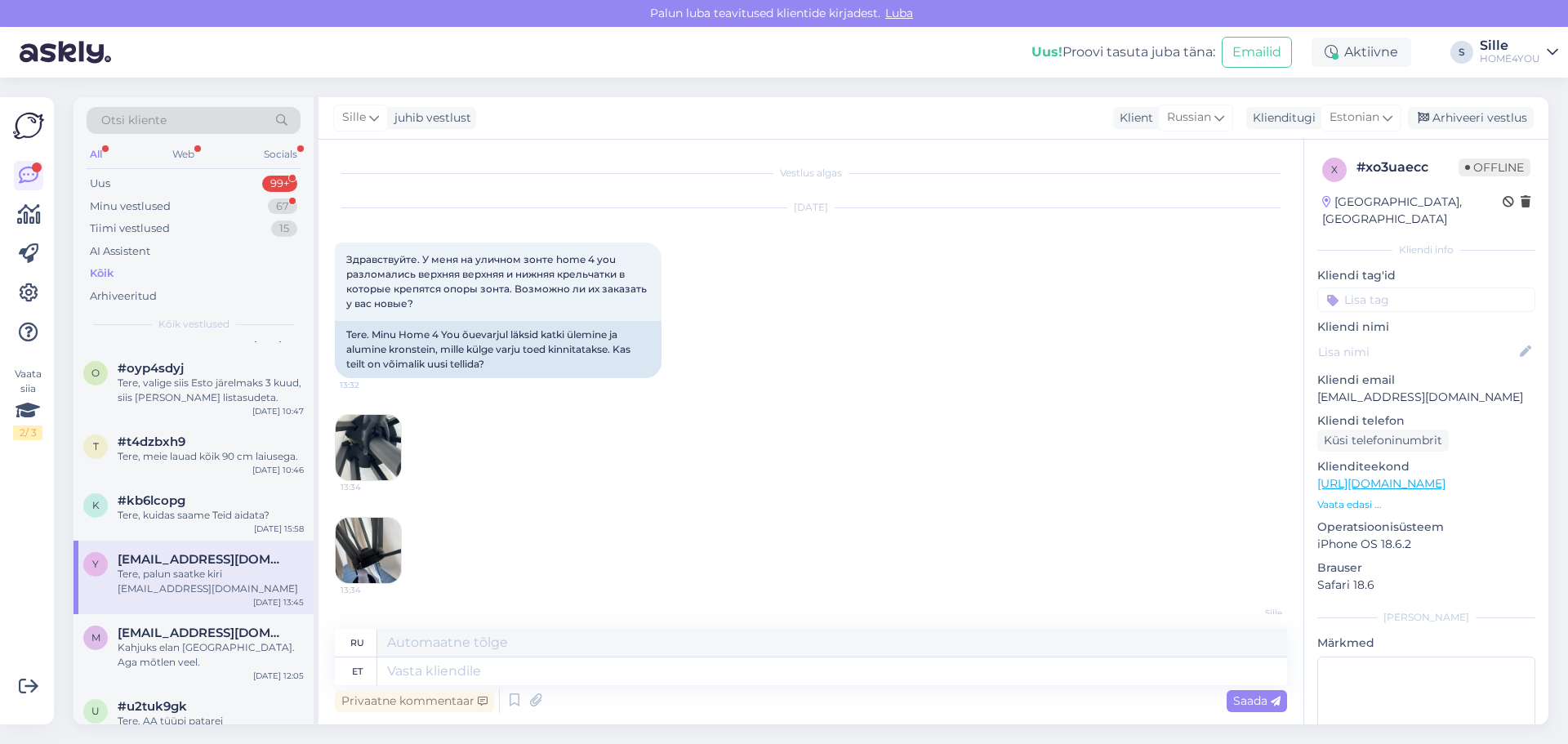
click at [380, 427] on img at bounding box center [367, 447] width 65 height 65
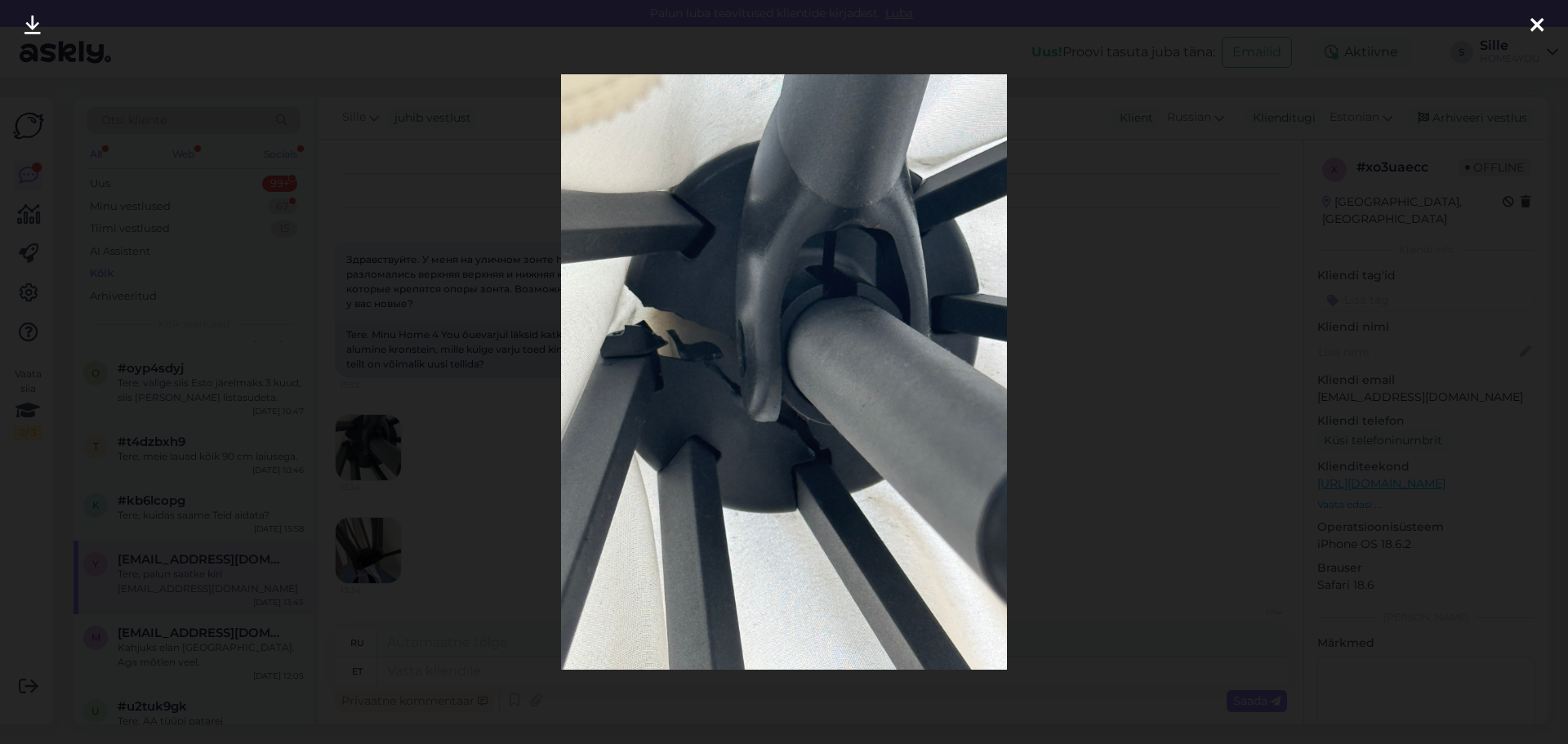
click at [1532, 26] on icon at bounding box center [1536, 26] width 13 height 21
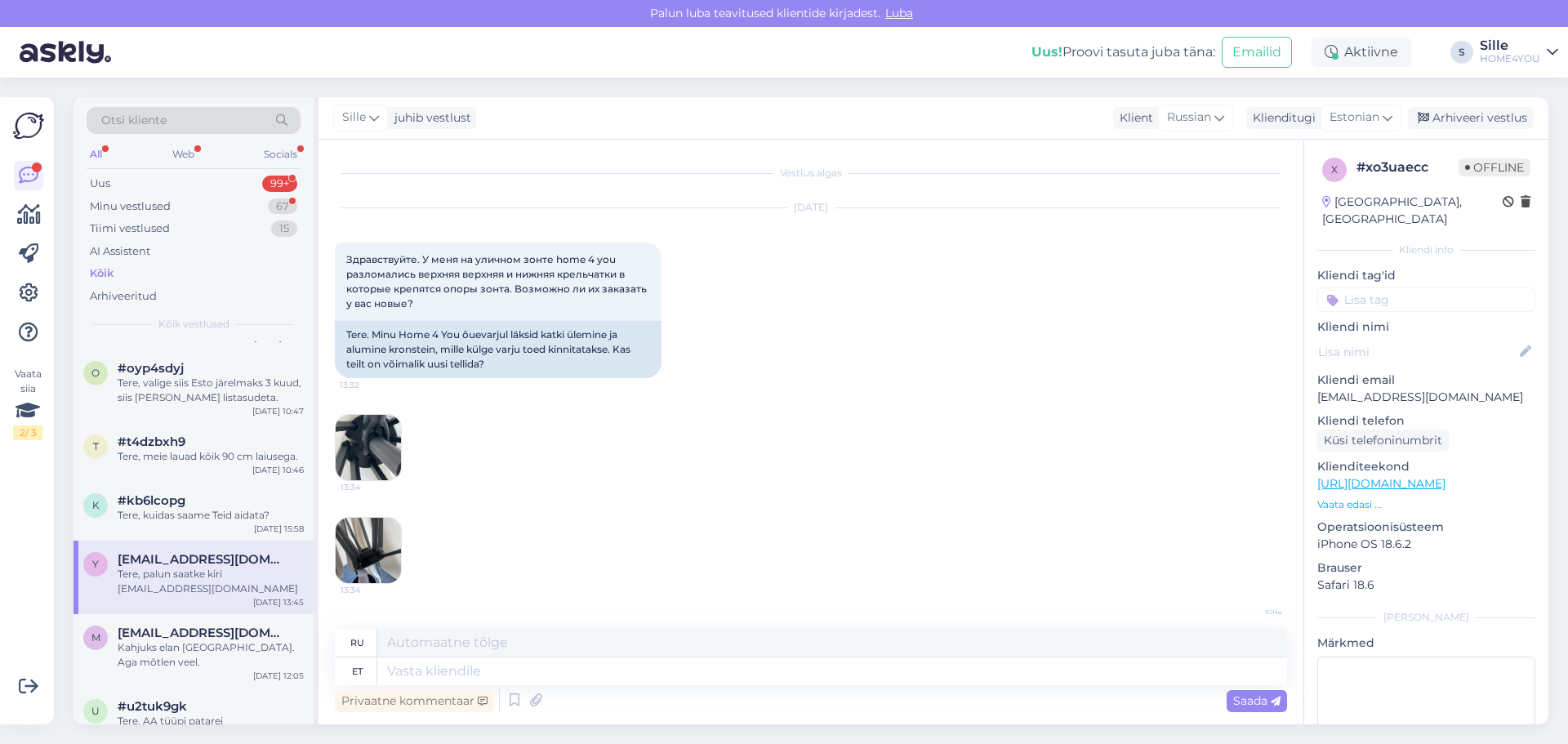
click at [352, 528] on img at bounding box center [367, 550] width 65 height 65
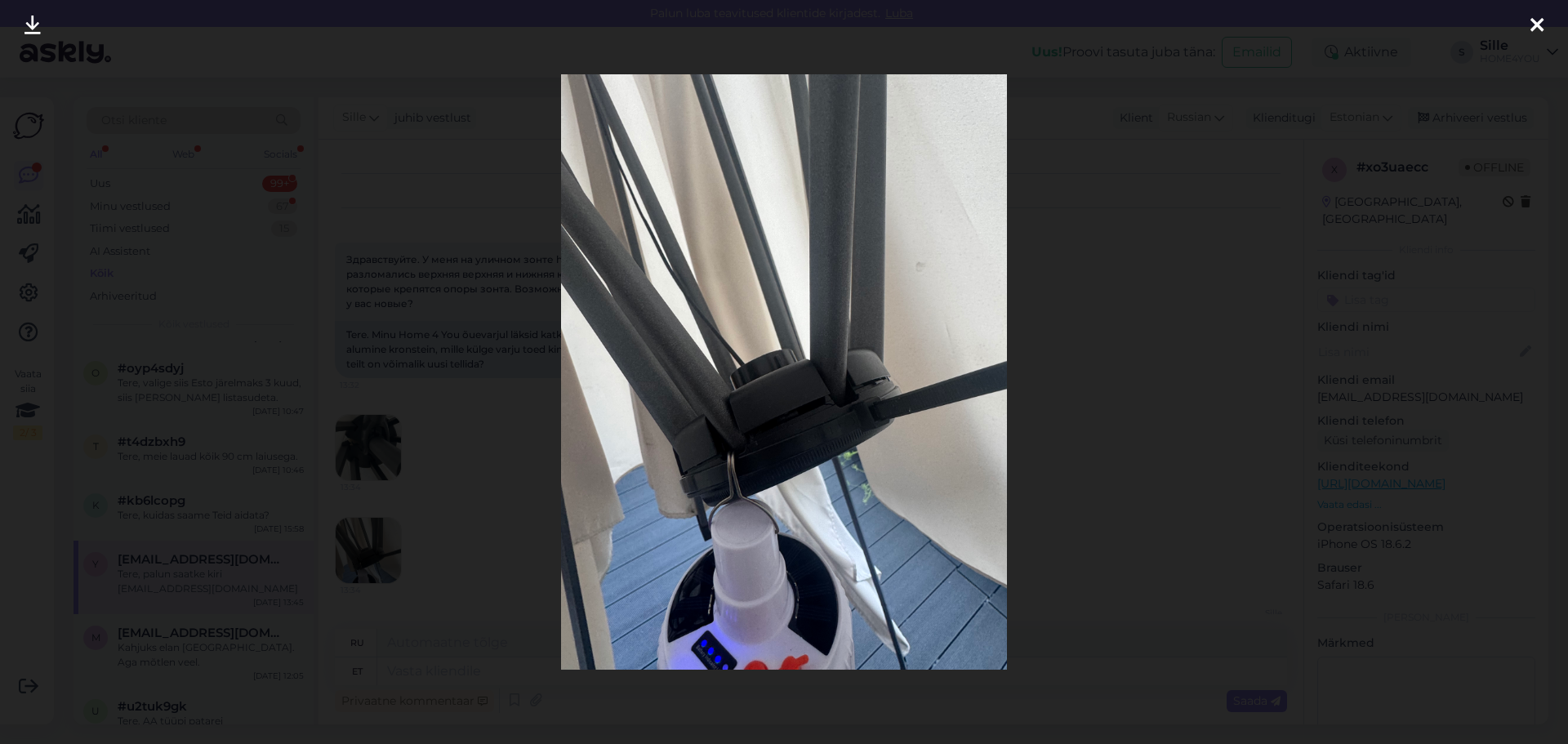
click at [352, 528] on div at bounding box center [784, 372] width 1568 height 744
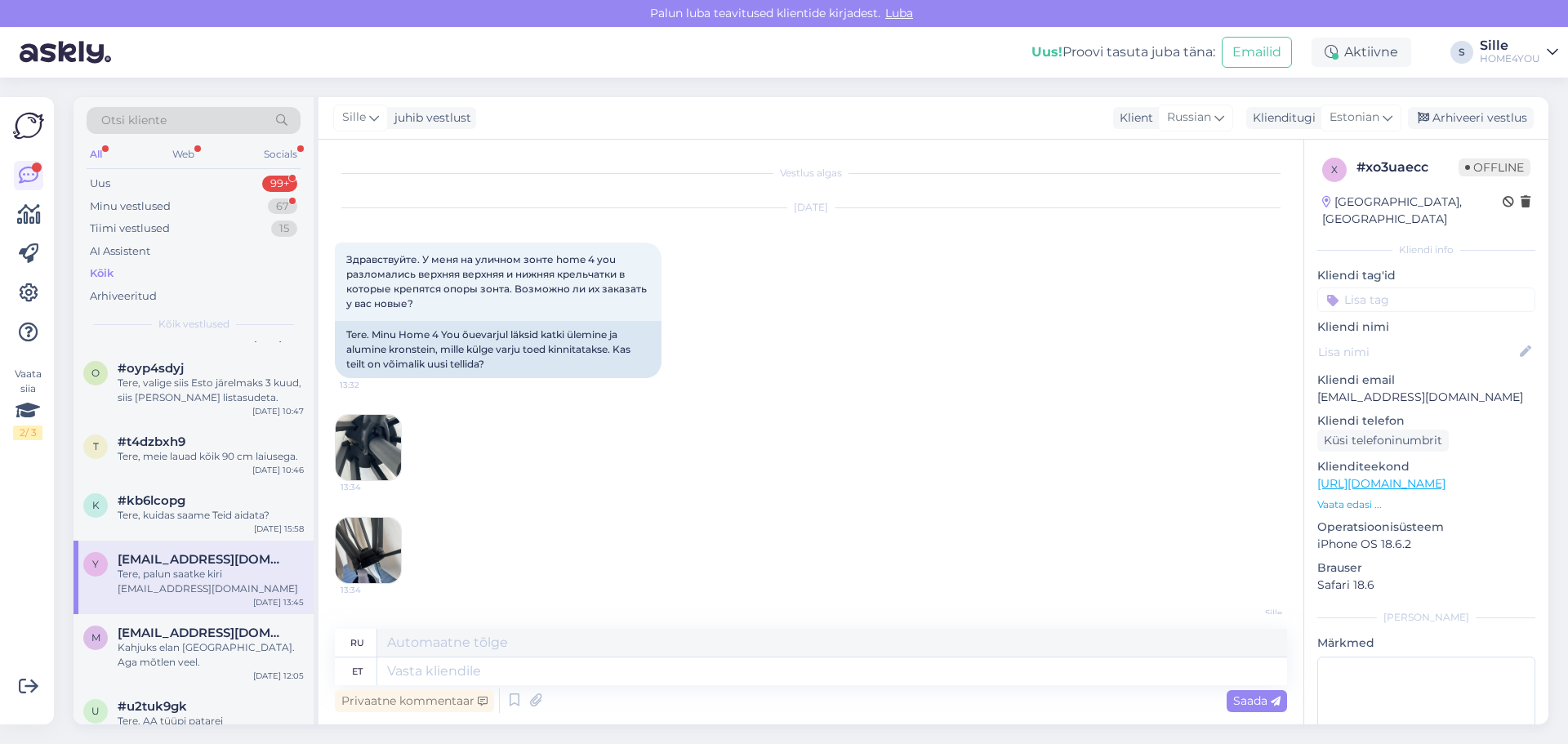
click at [369, 541] on img at bounding box center [367, 550] width 65 height 65
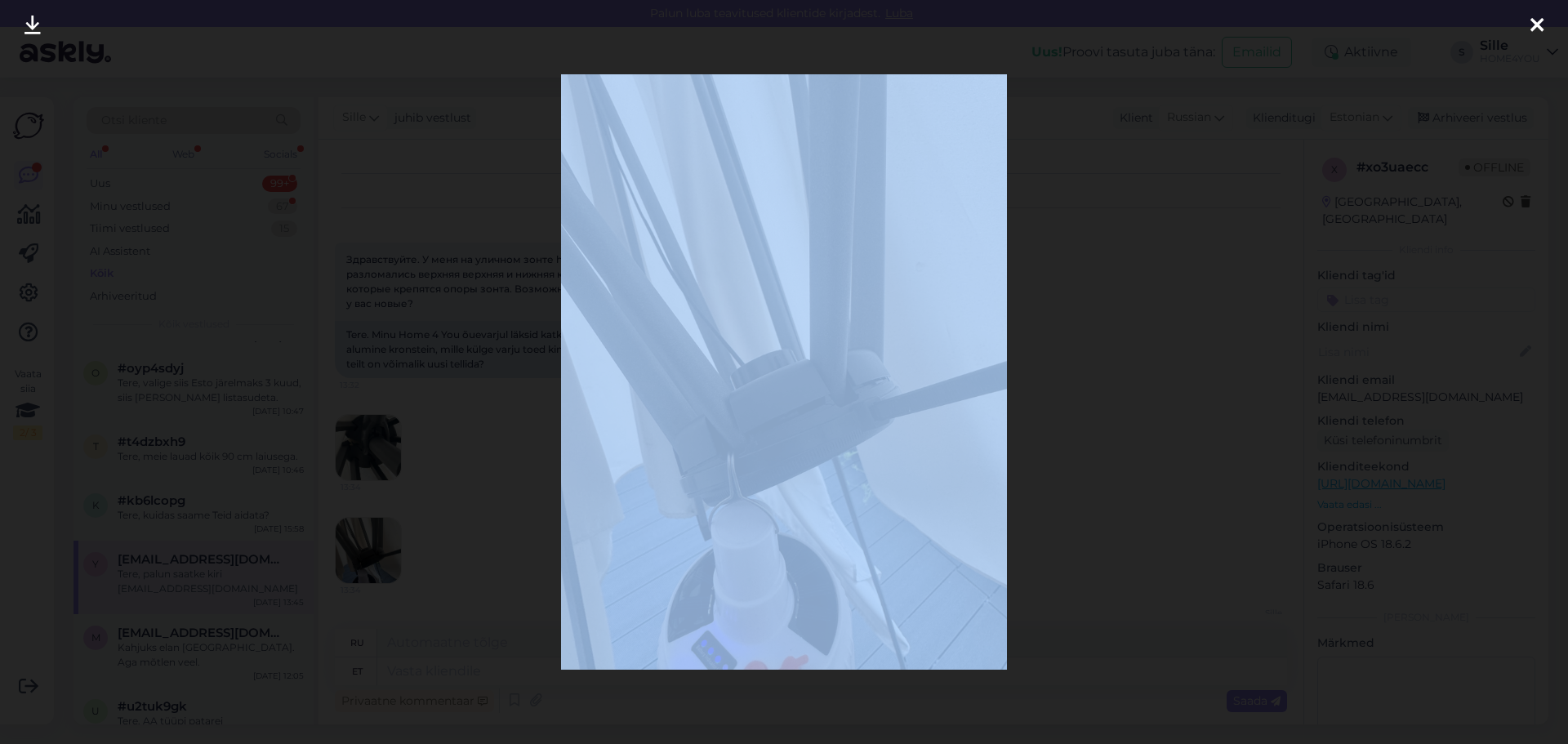
click at [369, 541] on div at bounding box center [784, 372] width 1568 height 744
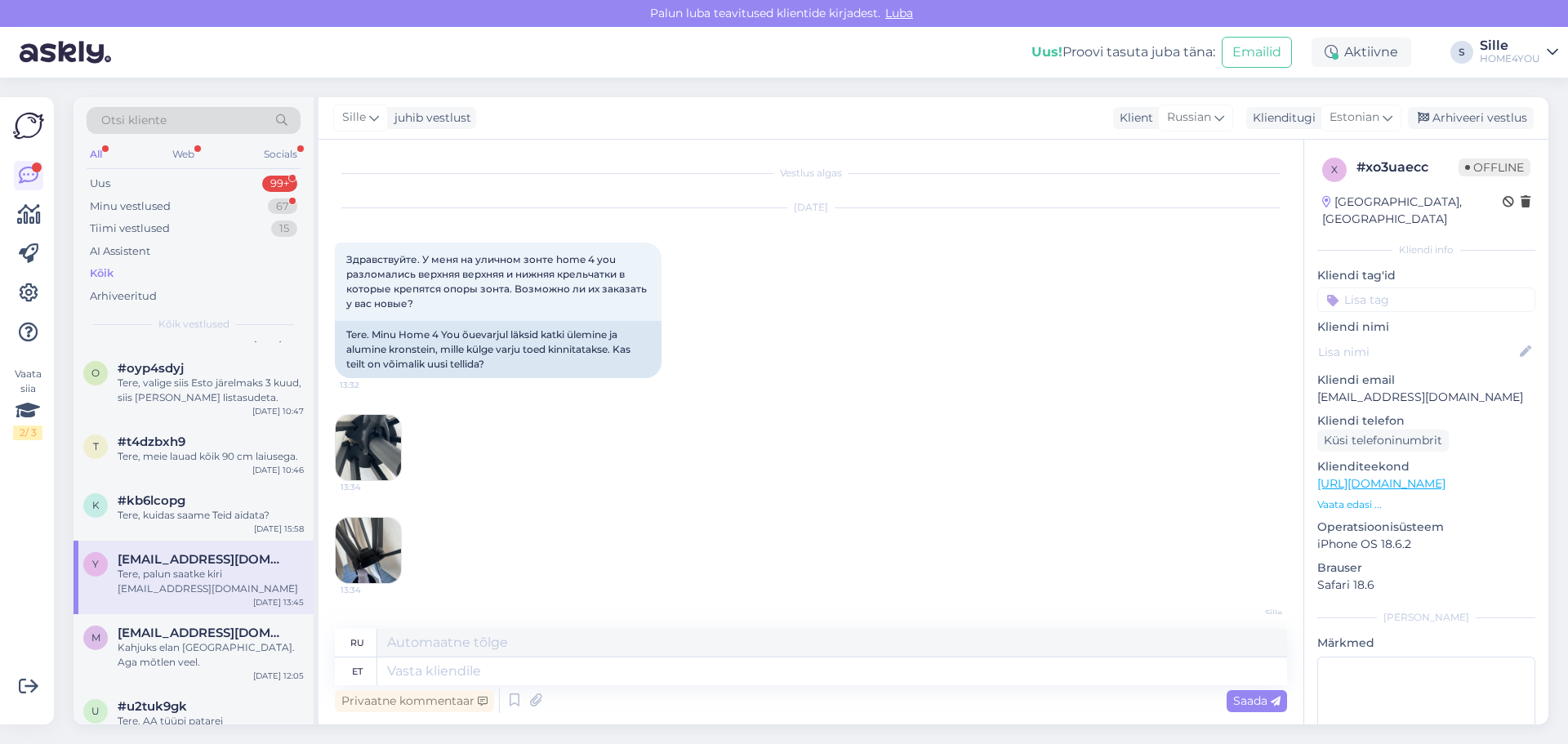
click at [369, 541] on img at bounding box center [367, 550] width 65 height 65
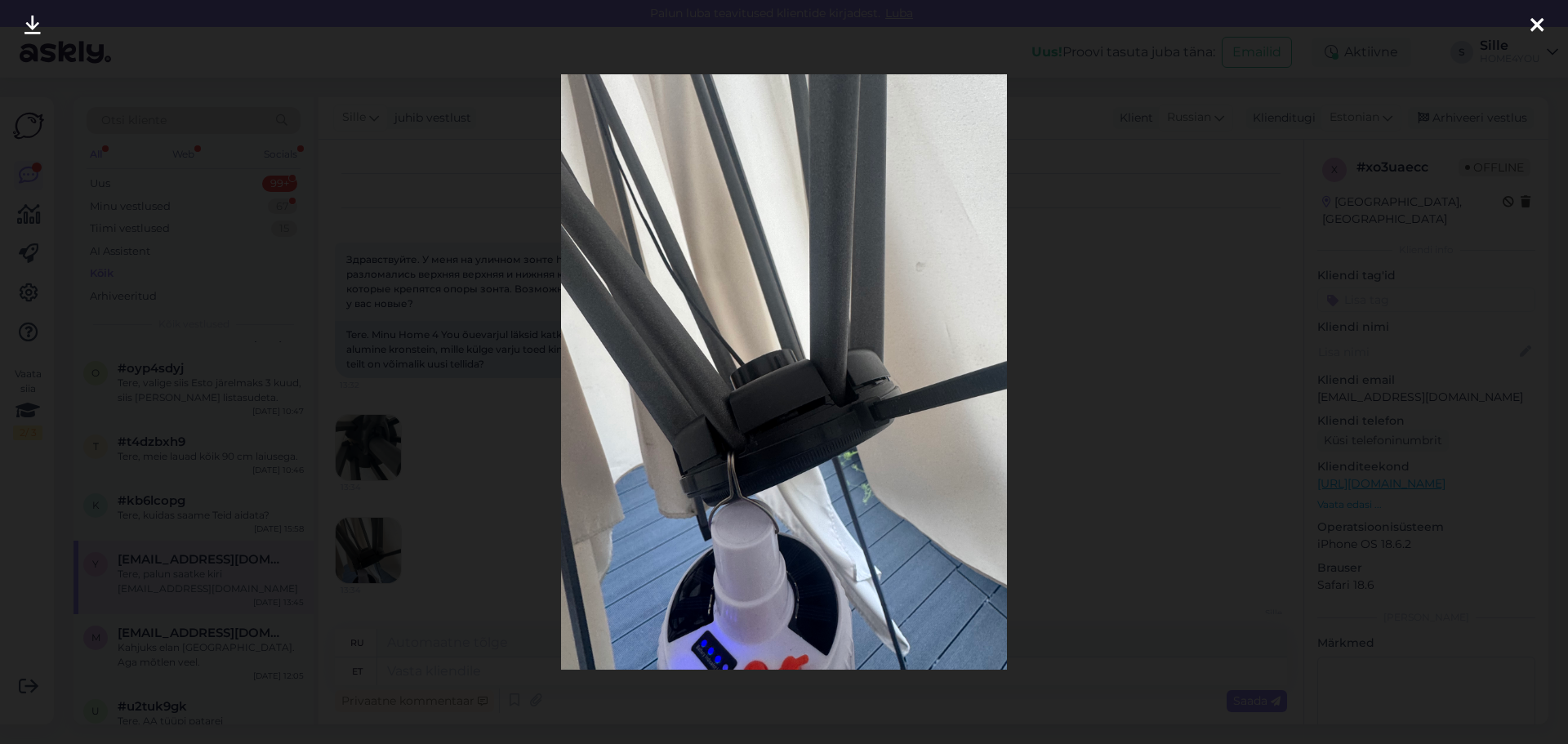
click at [1538, 27] on icon at bounding box center [1536, 26] width 13 height 21
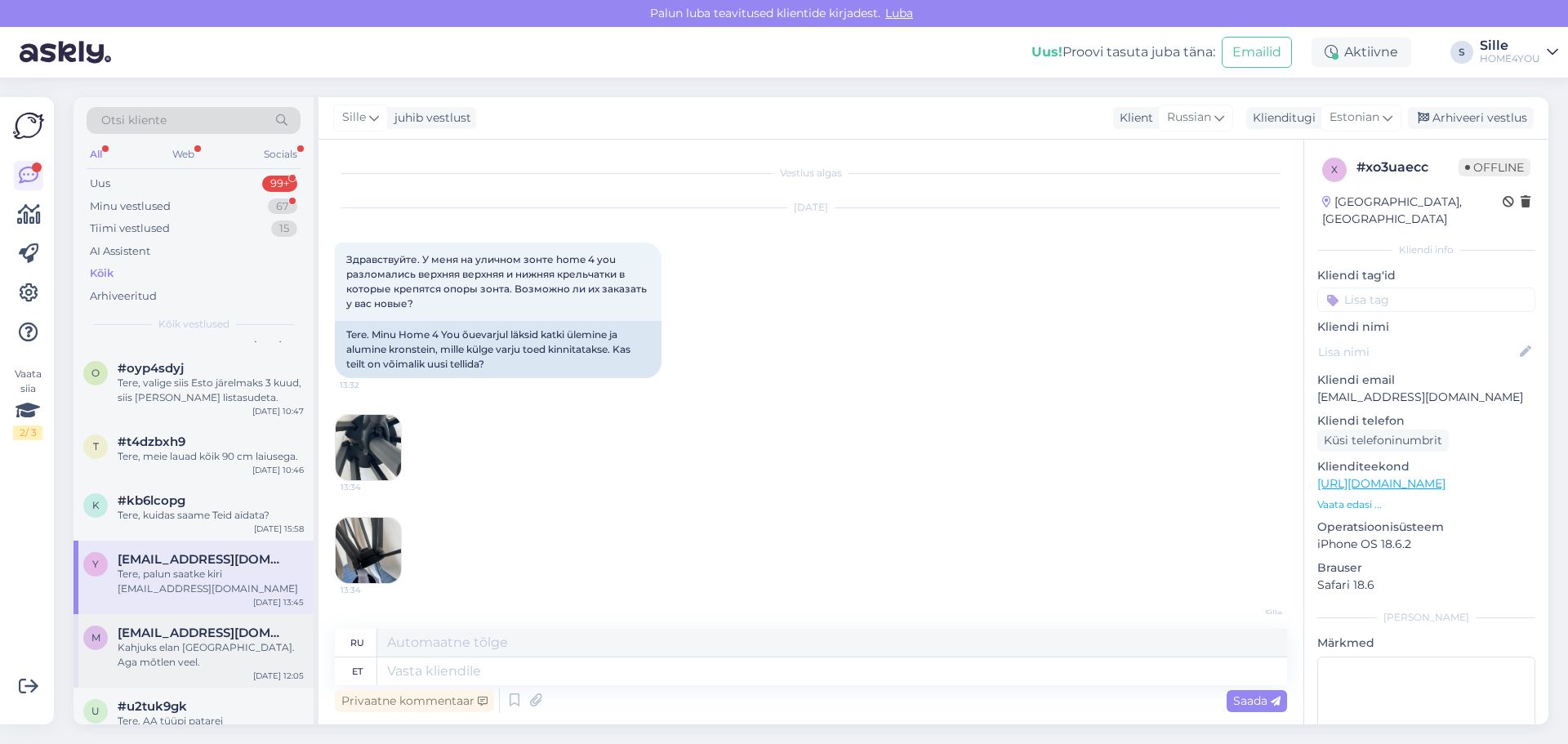
click at [230, 641] on span "[EMAIL_ADDRESS][DOMAIN_NAME]" at bounding box center [202, 633] width 169 height 15
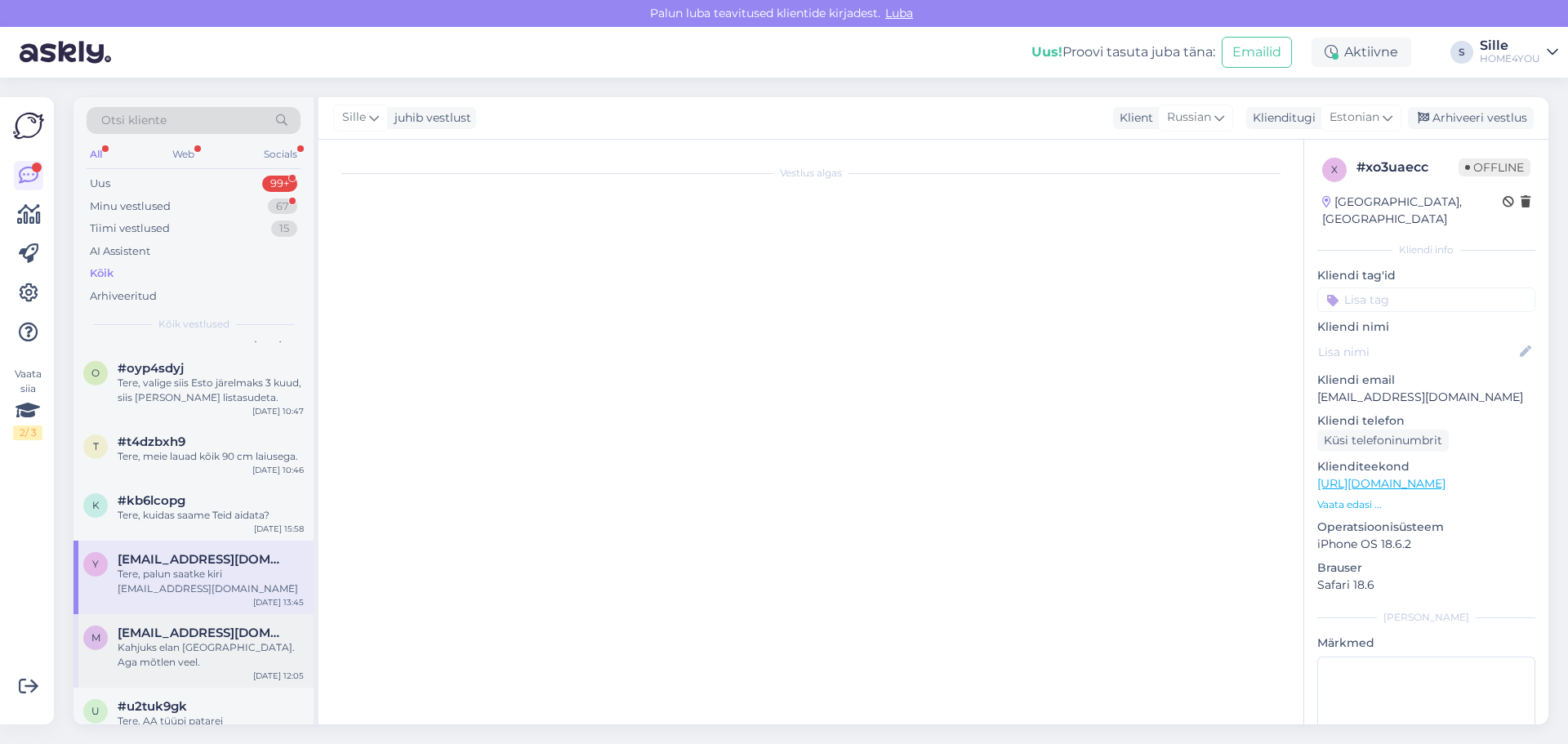
scroll to position [135, 0]
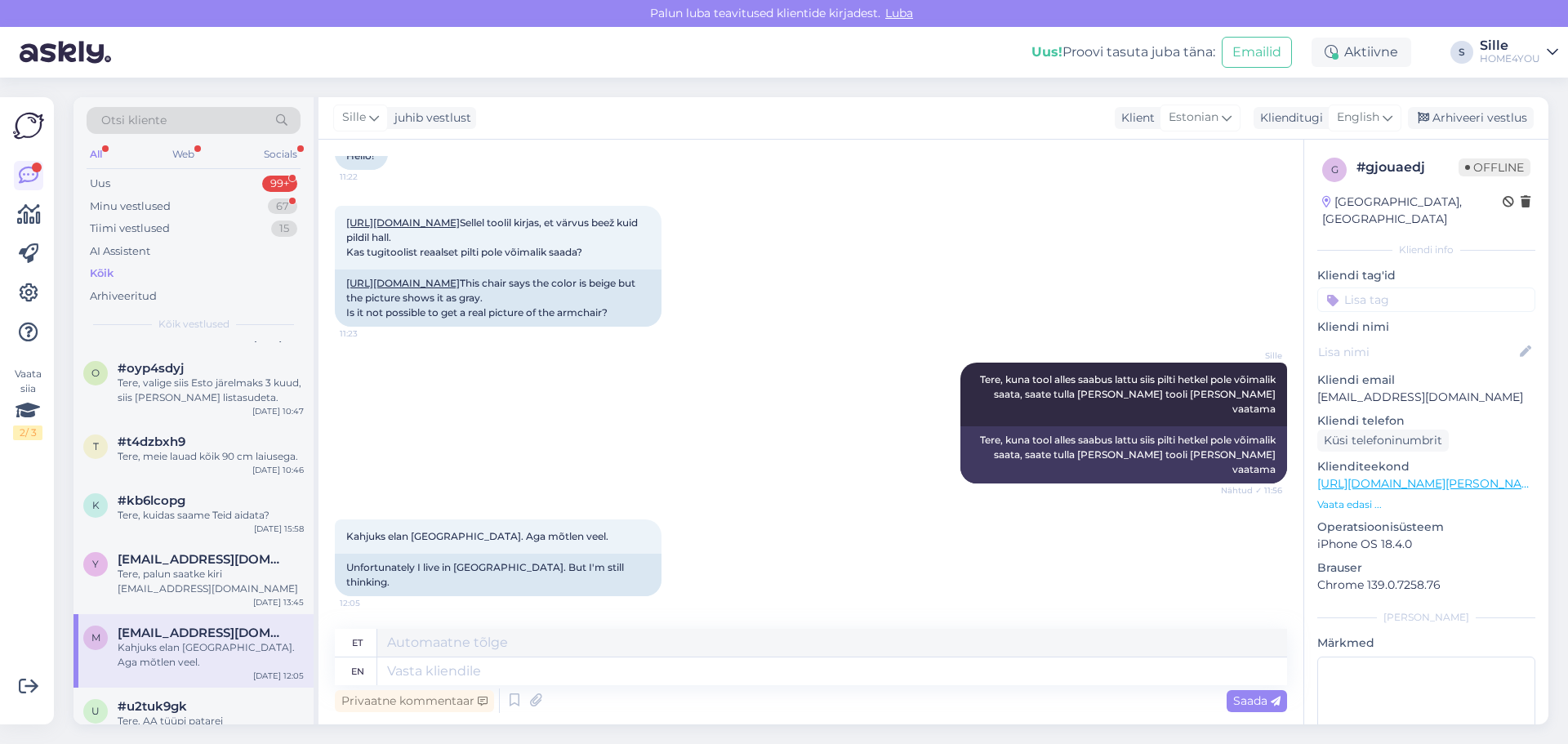
drag, startPoint x: 203, startPoint y: 627, endPoint x: 198, endPoint y: 649, distance: 22.6
click at [204, 614] on div "y [EMAIL_ADDRESS][DOMAIN_NAME] Tere, palun saatke kiri [EMAIL_ADDRESS][DOMAIN_N…" at bounding box center [194, 577] width 240 height 74
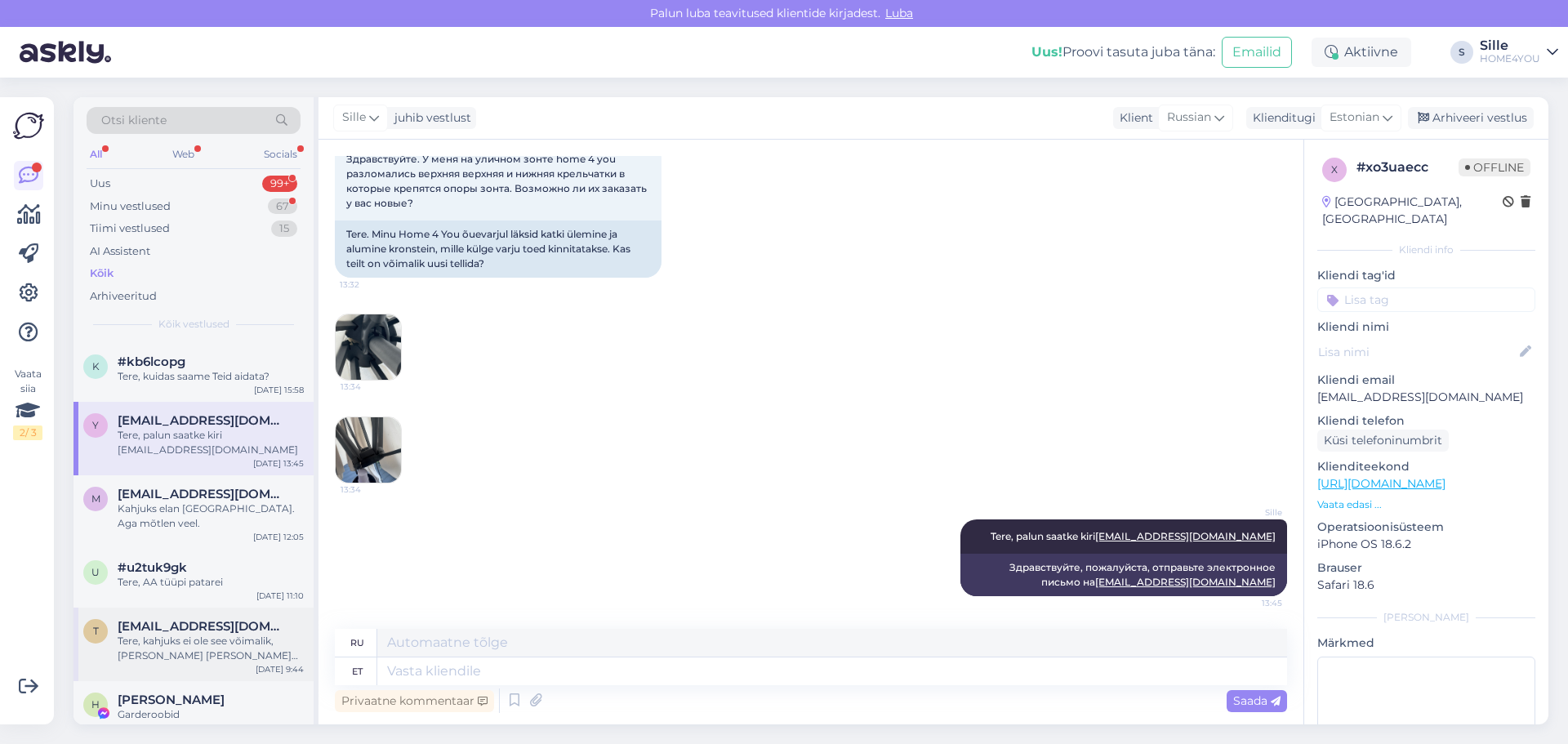
scroll to position [817, 0]
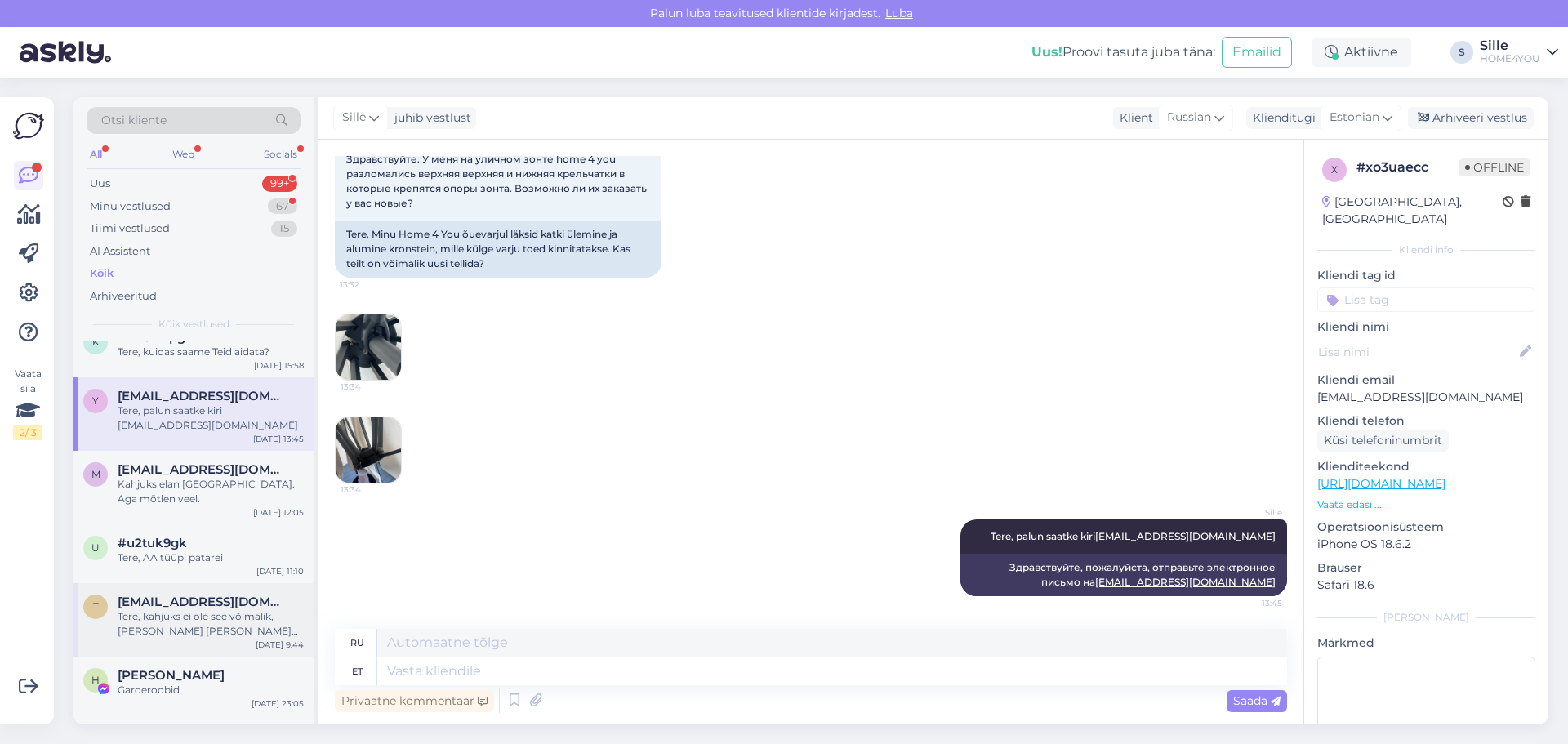
click at [192, 593] on div "t [EMAIL_ADDRESS][DOMAIN_NAME] Tere, kahjuks ei ole see võimalik, [PERSON_NAME]…" at bounding box center [194, 620] width 240 height 74
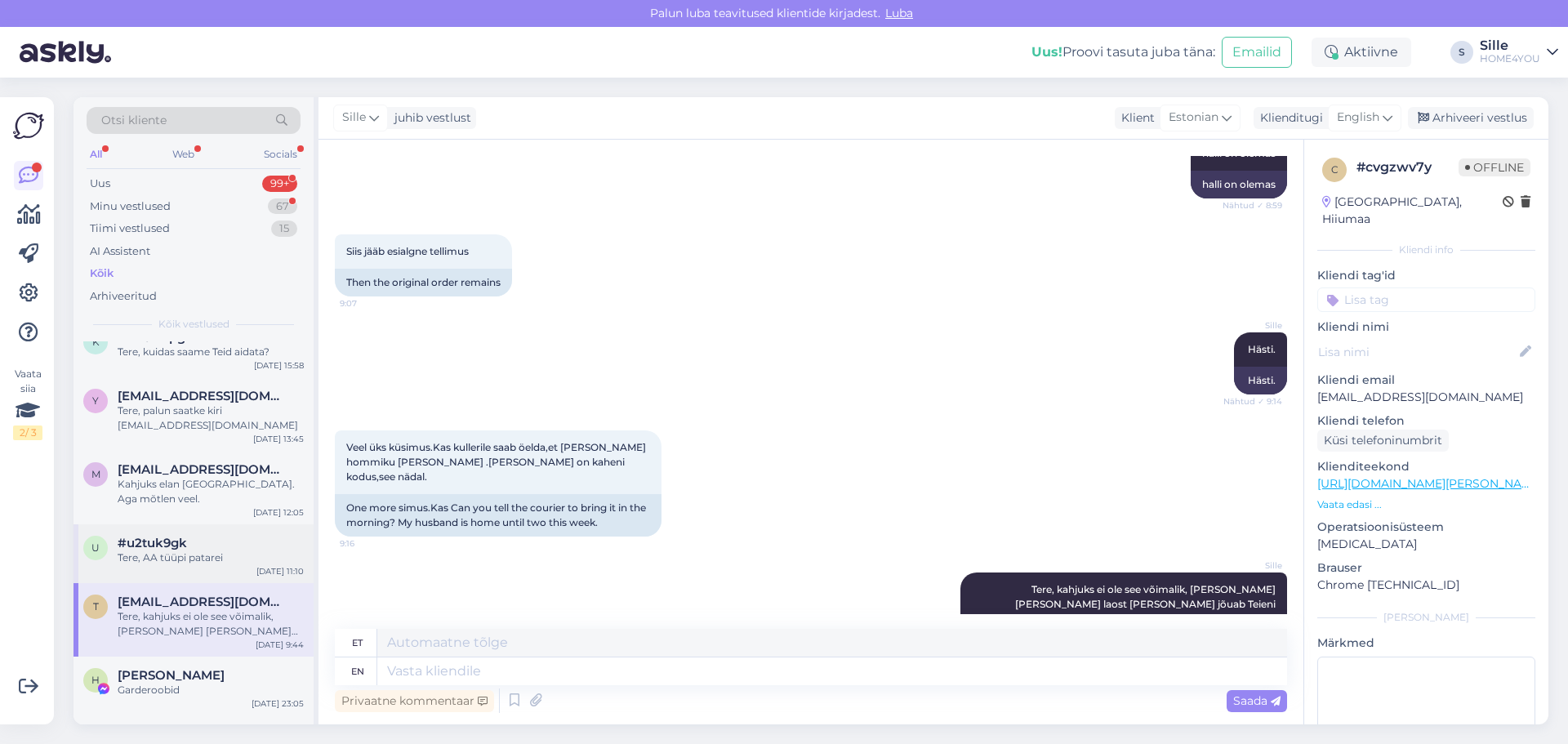
scroll to position [818, 0]
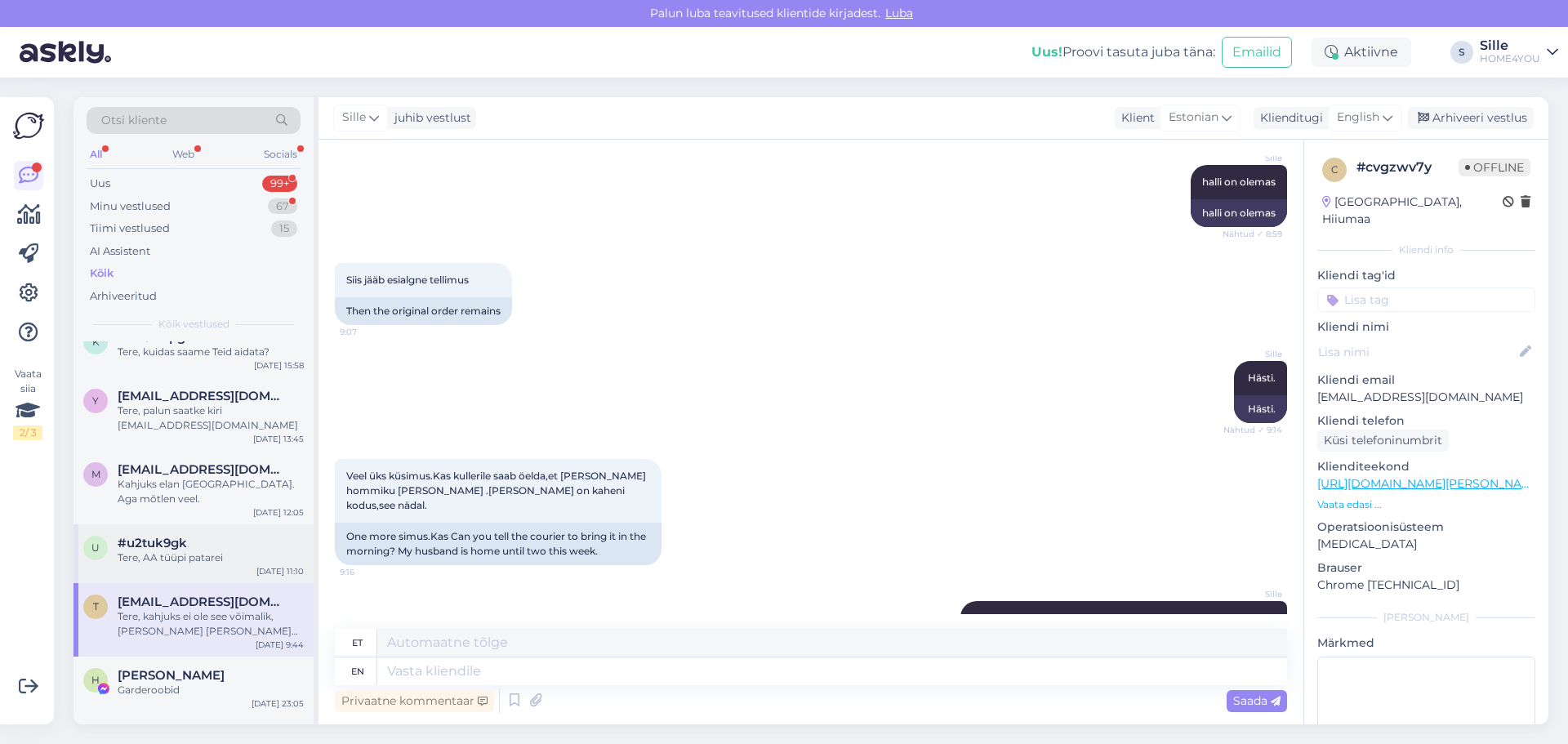
click at [208, 536] on div "#u2tuk9gk" at bounding box center [210, 543] width 186 height 15
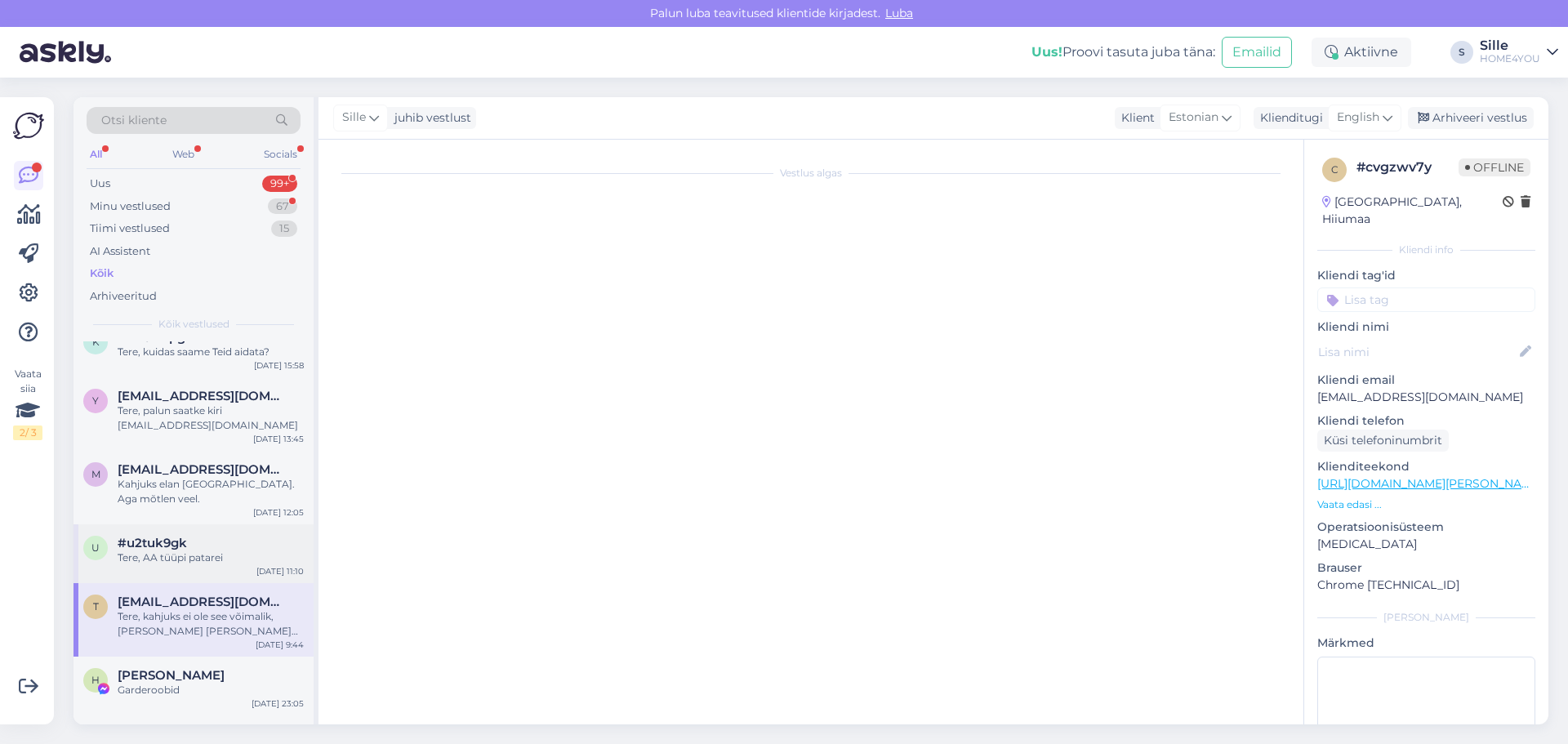
scroll to position [0, 0]
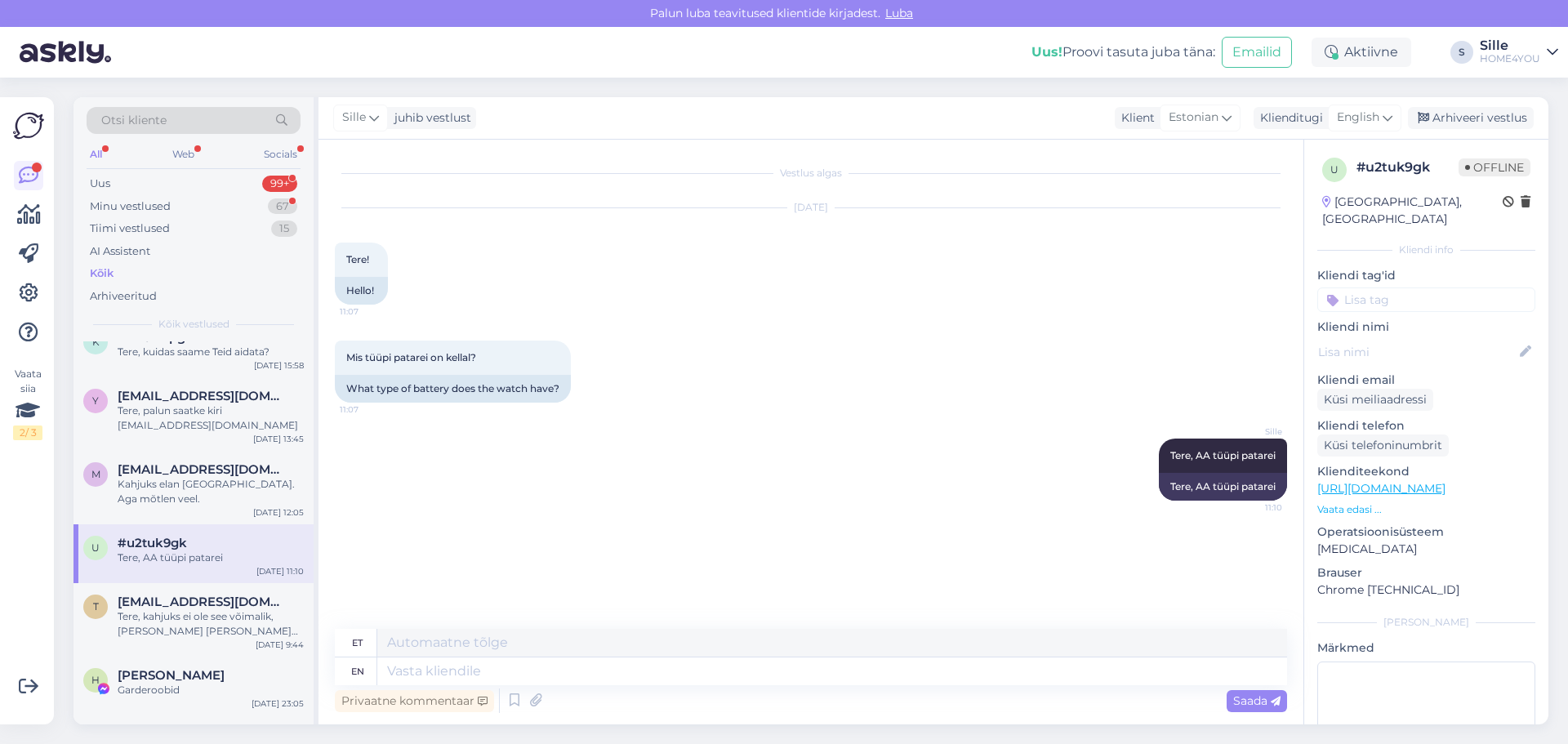
click at [662, 449] on div "Sille Tere, AA tüüpi patarei 11:10 Tere, AA tüüpi patarei" at bounding box center [810, 469] width 952 height 98
